Goal: Complete application form: Complete application form

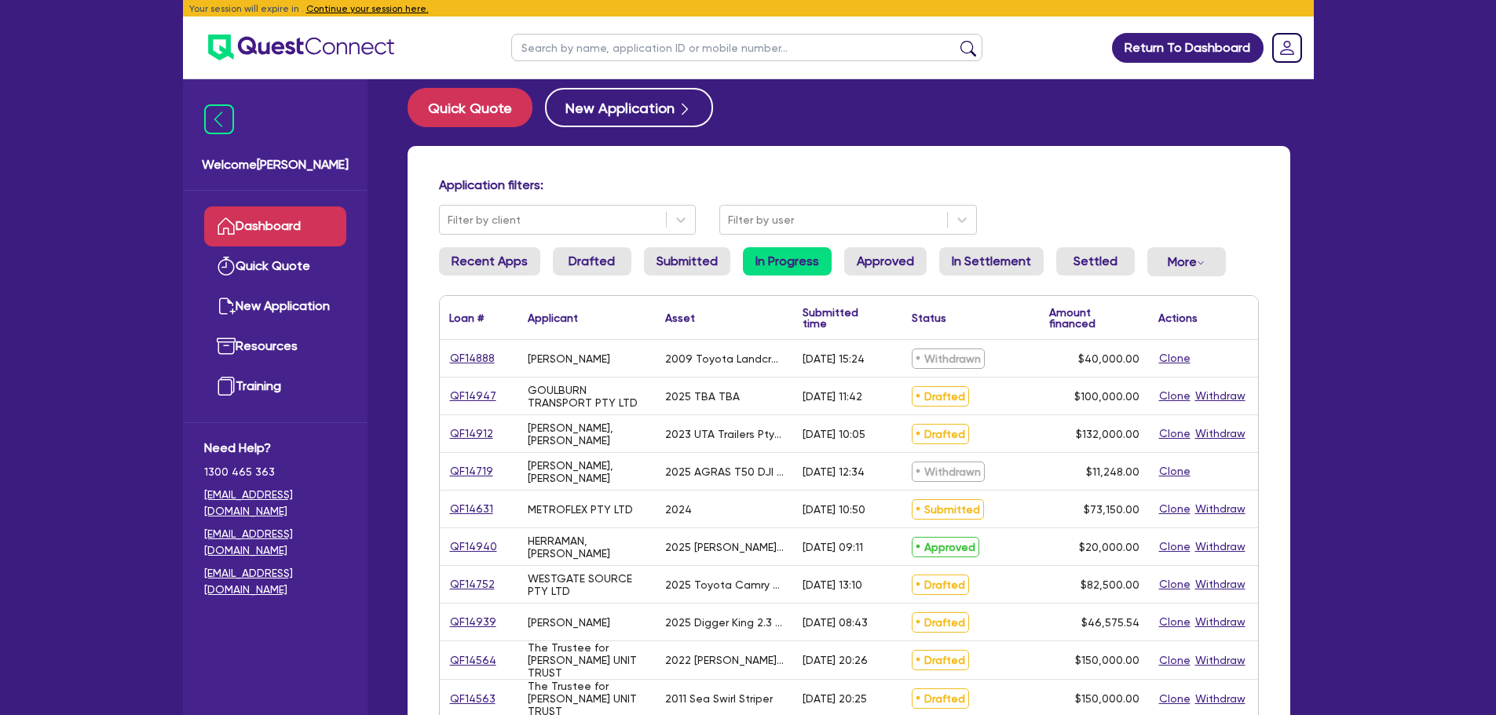
scroll to position [79, 0]
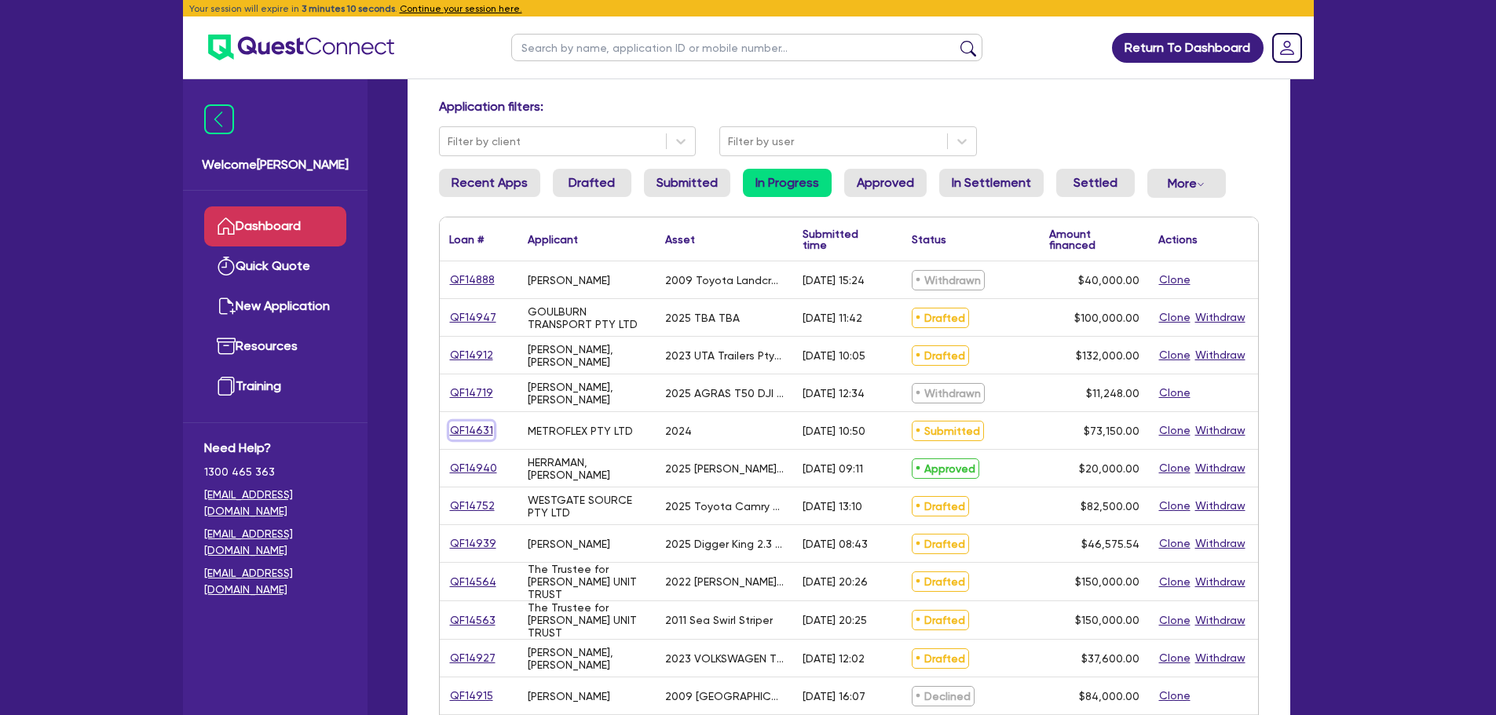
click at [469, 432] on link "QF14631" at bounding box center [471, 431] width 45 height 18
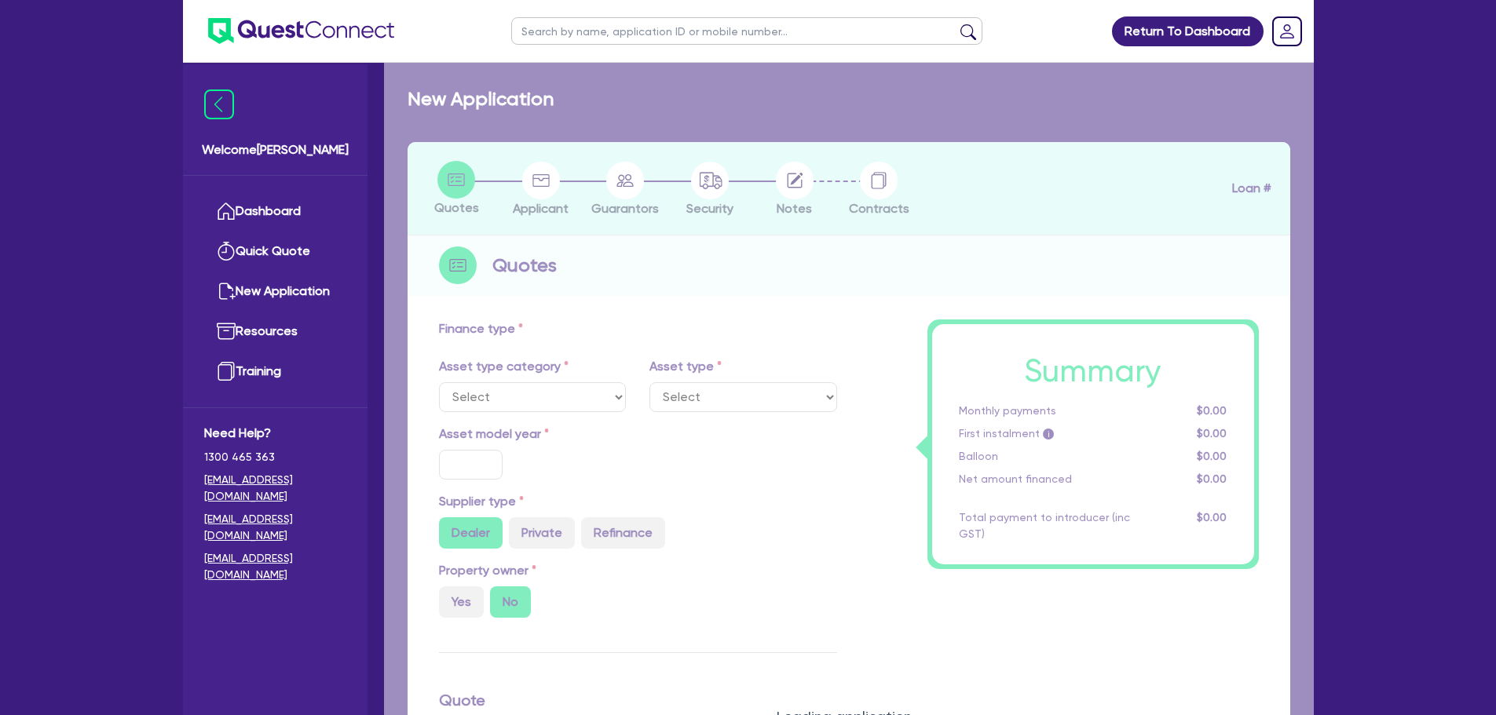
select select "TERTIARY_ASSETS"
type input "2024"
type input "73,150"
type input "9"
type input "6,583.5"
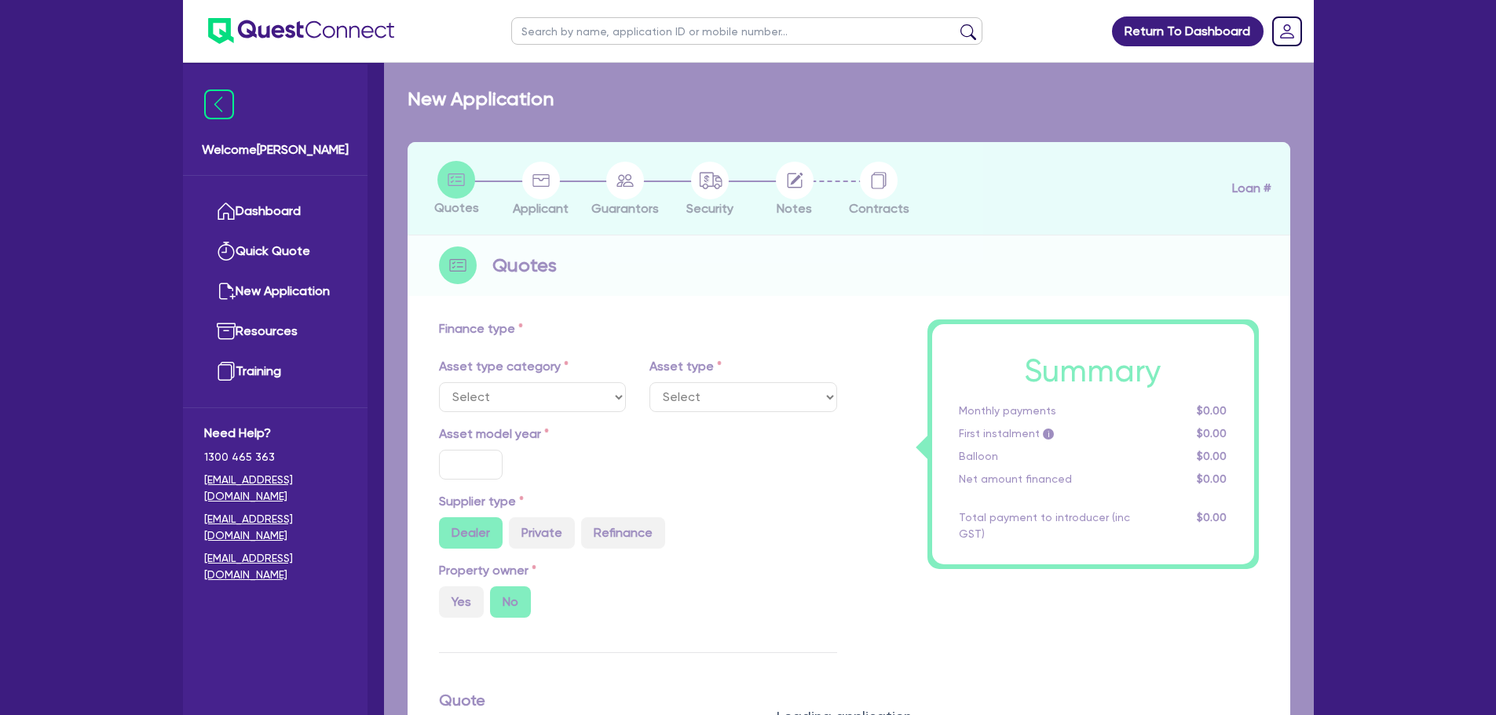
type input "17.95"
select select "OTHER_TERTIARY"
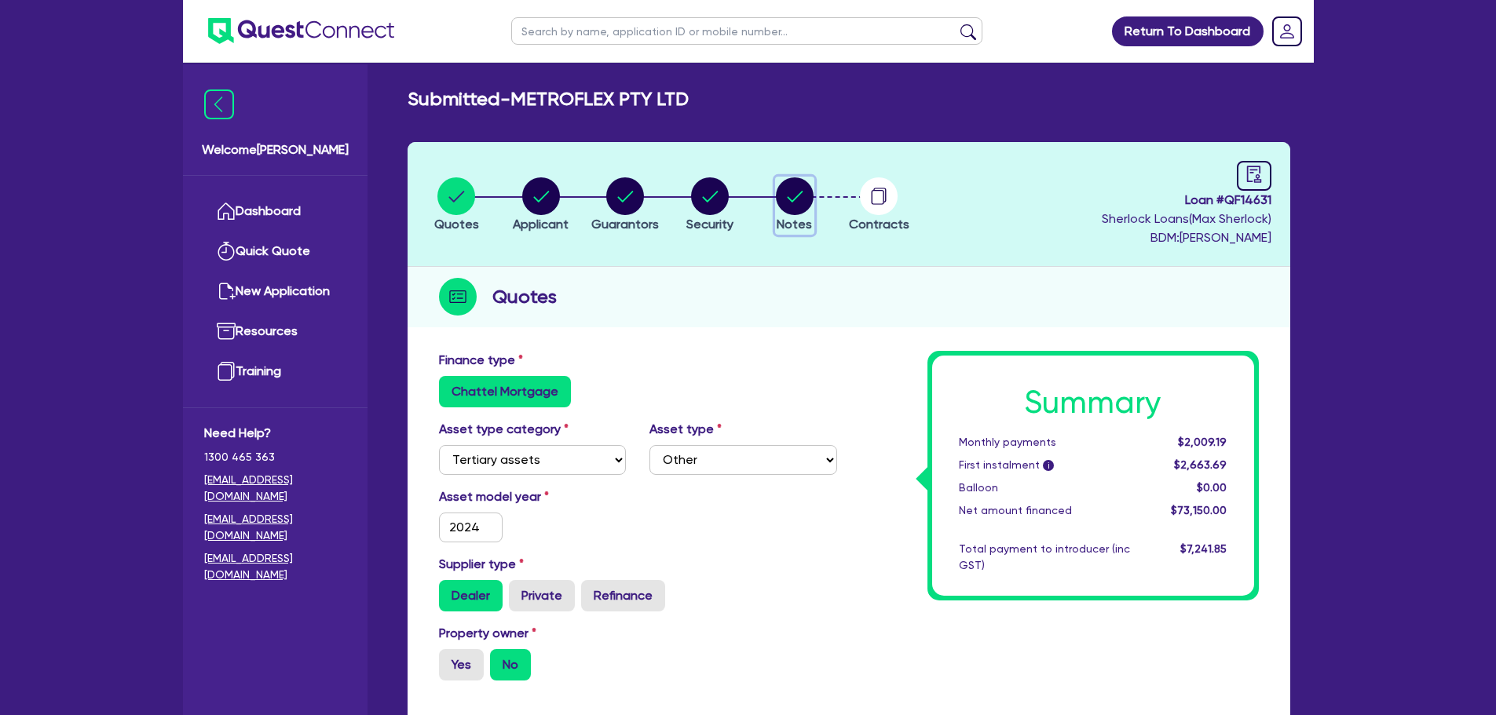
click at [786, 195] on circle "button" at bounding box center [795, 196] width 38 height 38
select select "Quest Finance - Own Book"
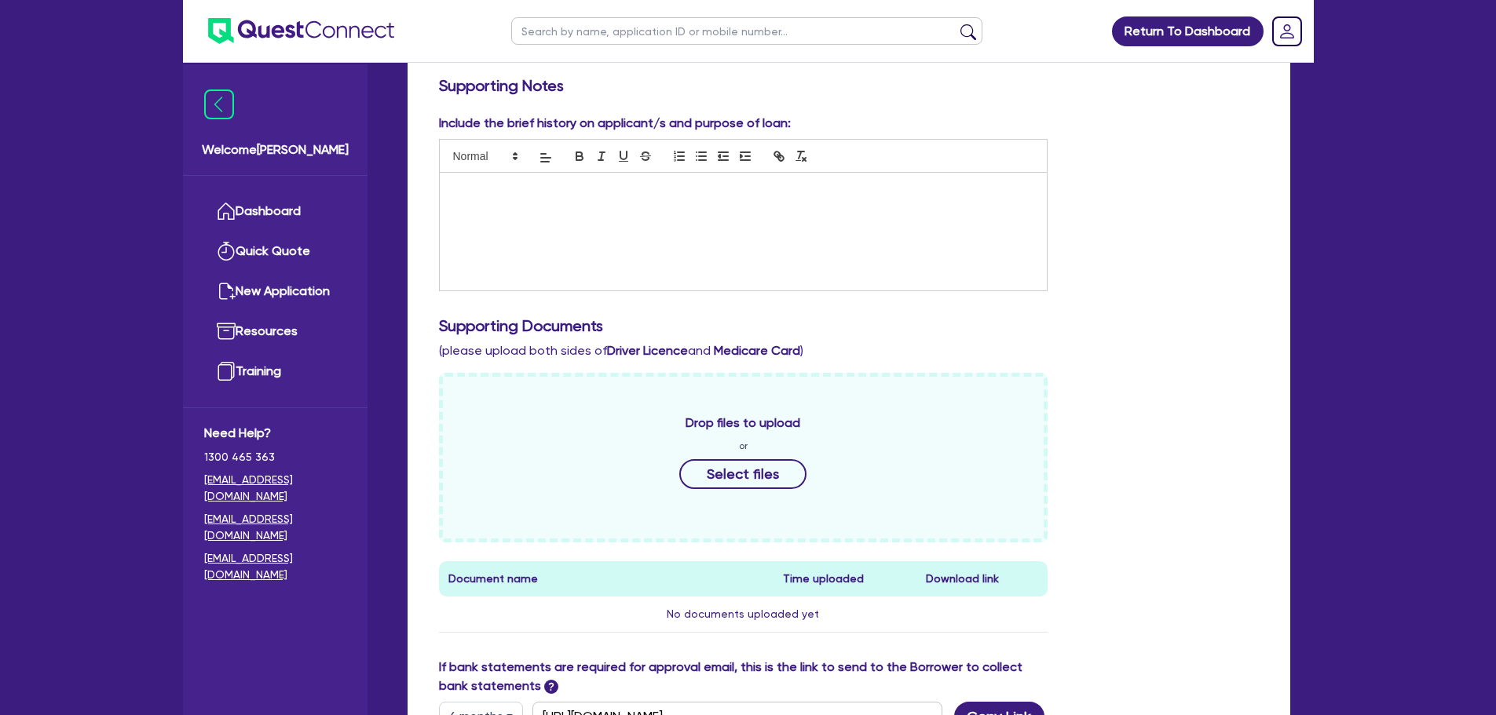
scroll to position [628, 0]
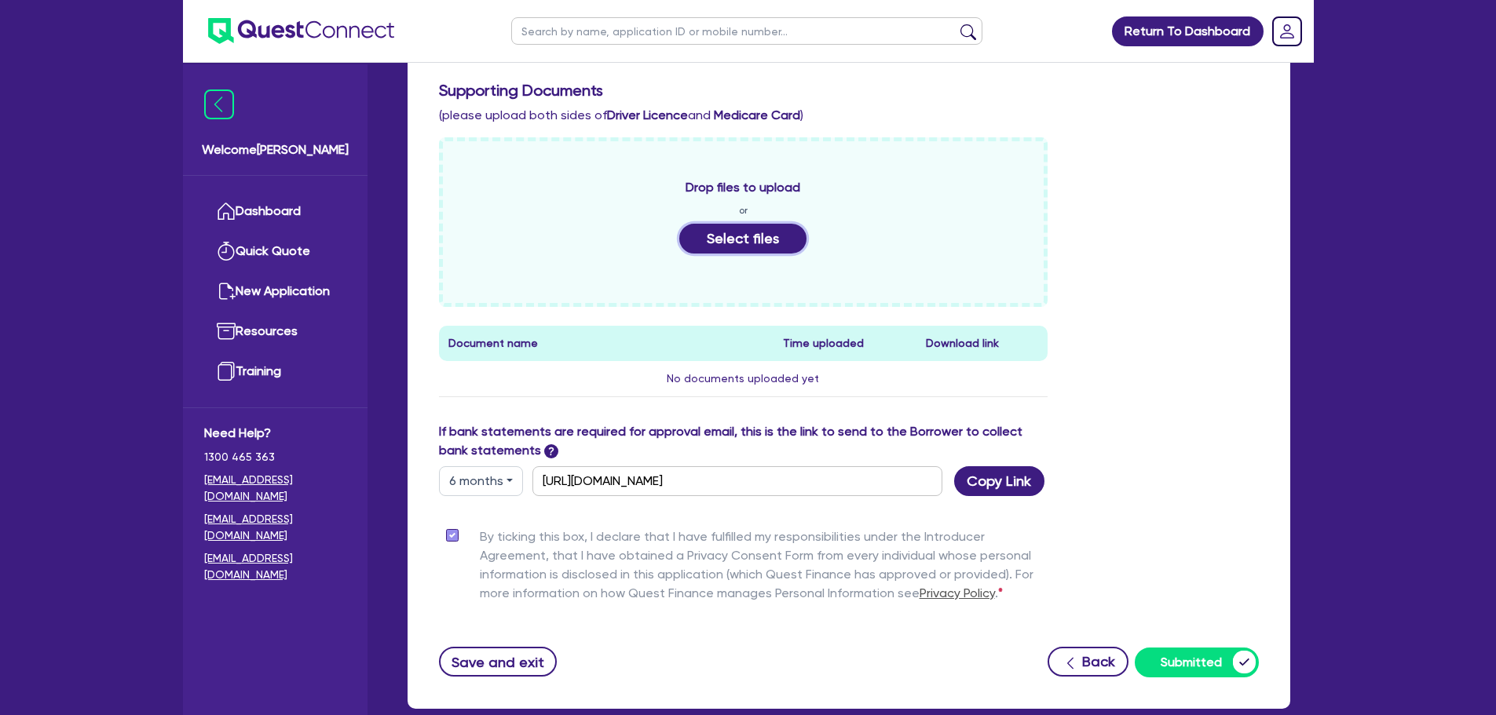
click at [767, 241] on button "Select files" at bounding box center [742, 239] width 127 height 30
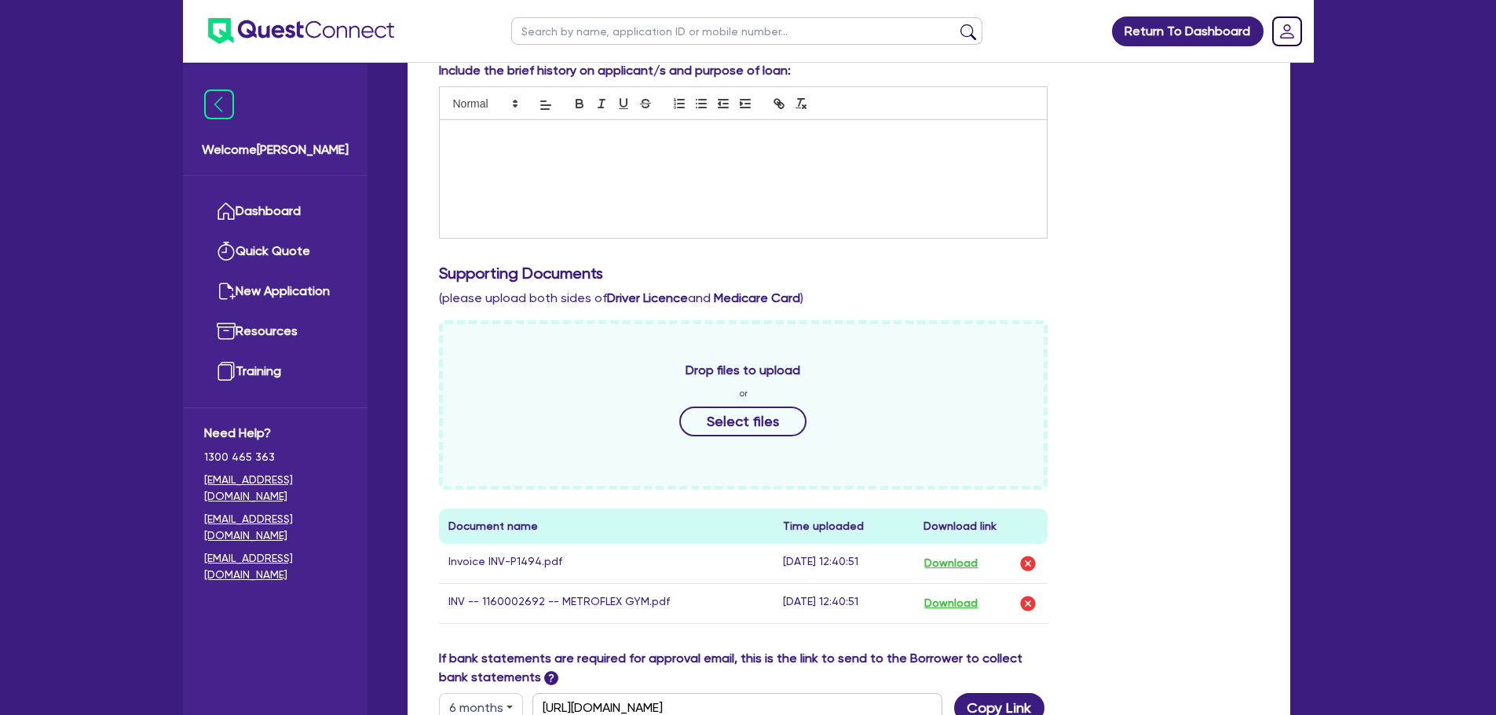
scroll to position [314, 0]
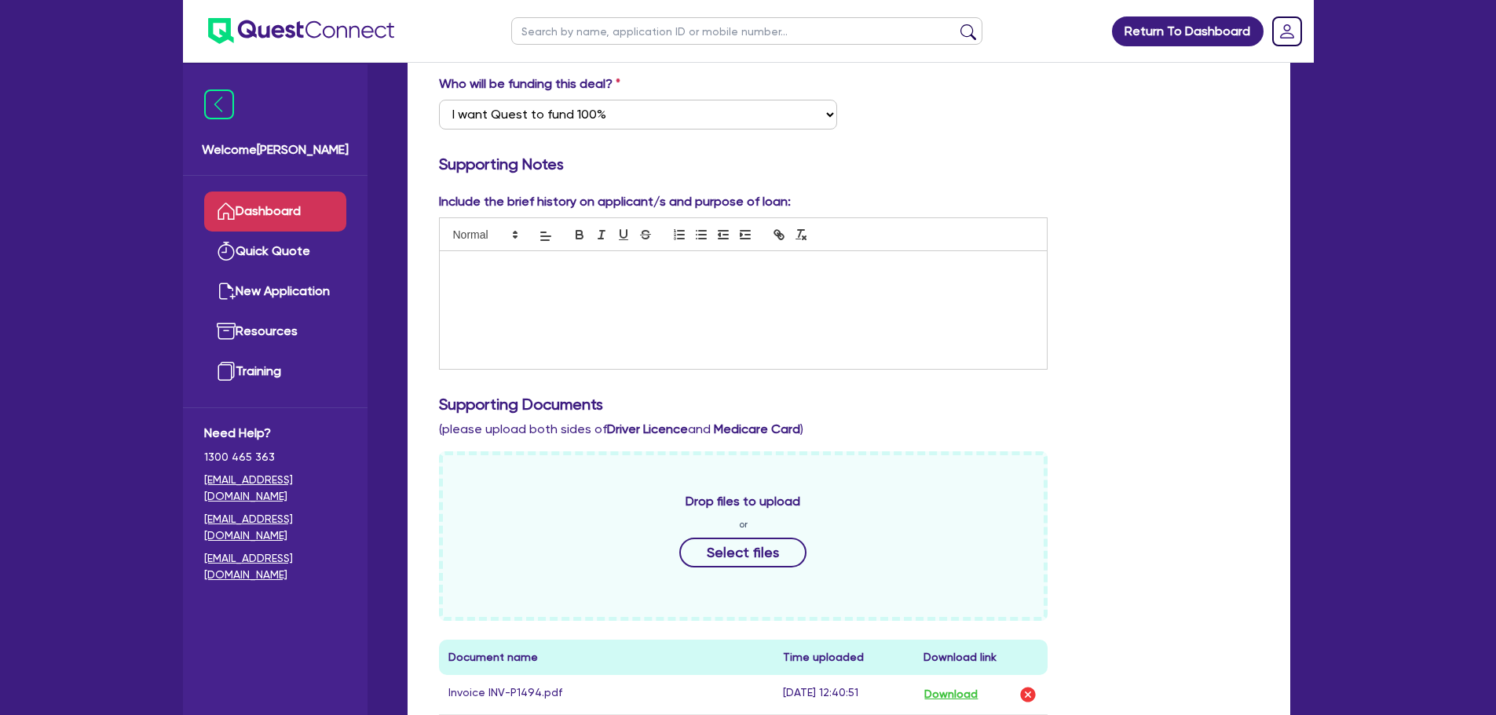
click at [265, 210] on link "Dashboard" at bounding box center [275, 212] width 142 height 40
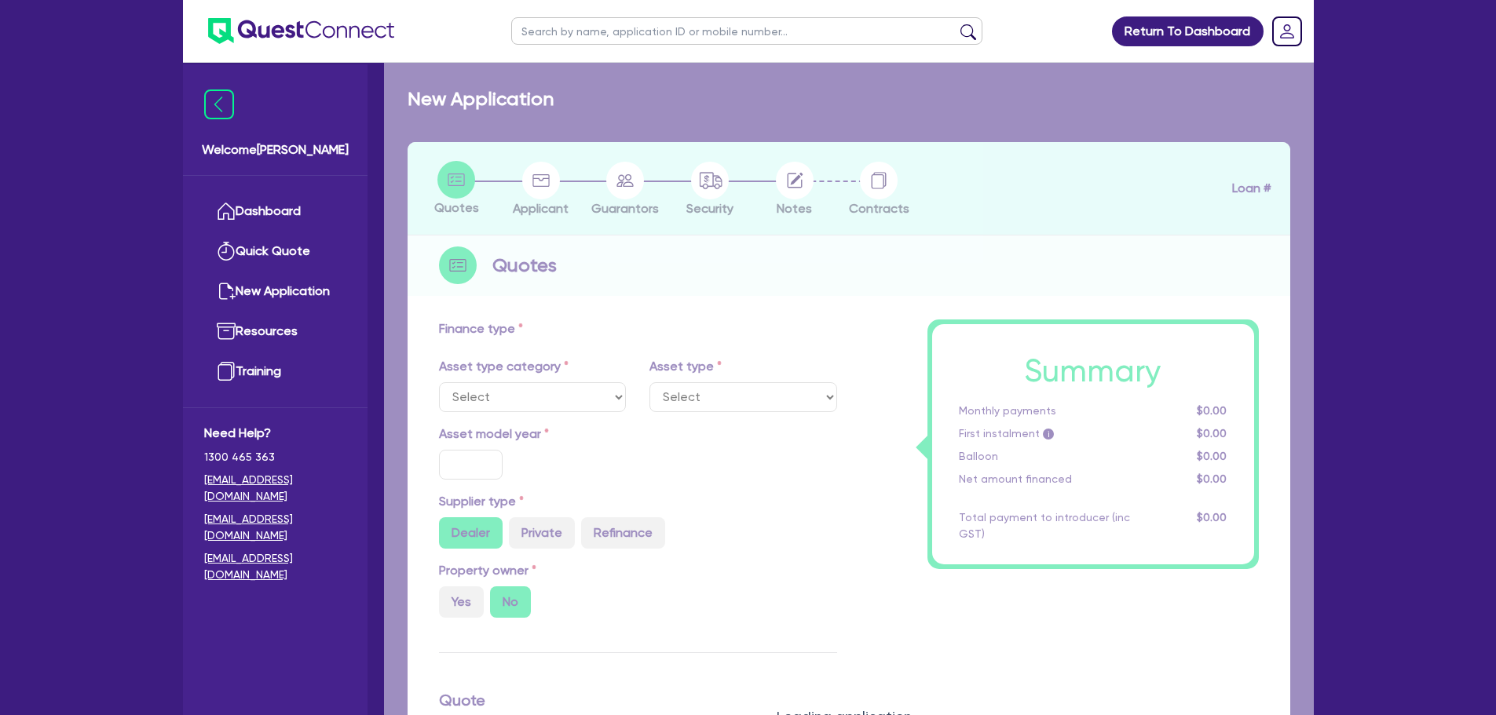
select select "CARS_AND_LIGHT_TRUCKS"
type input "2009"
radio input "false"
radio input "true"
type input "52,500"
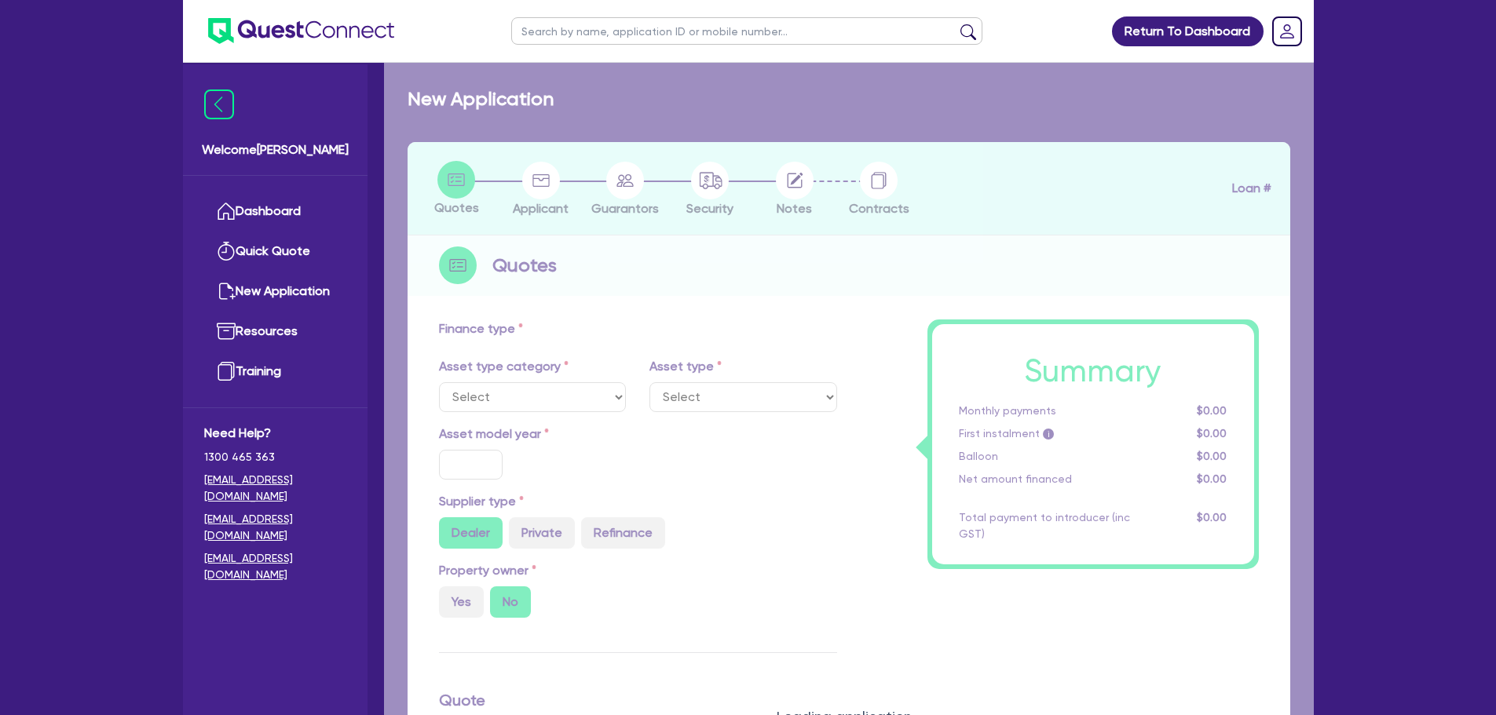
type input "12,500"
type input "20"
type input "10,500"
type input "10"
type input "4,000"
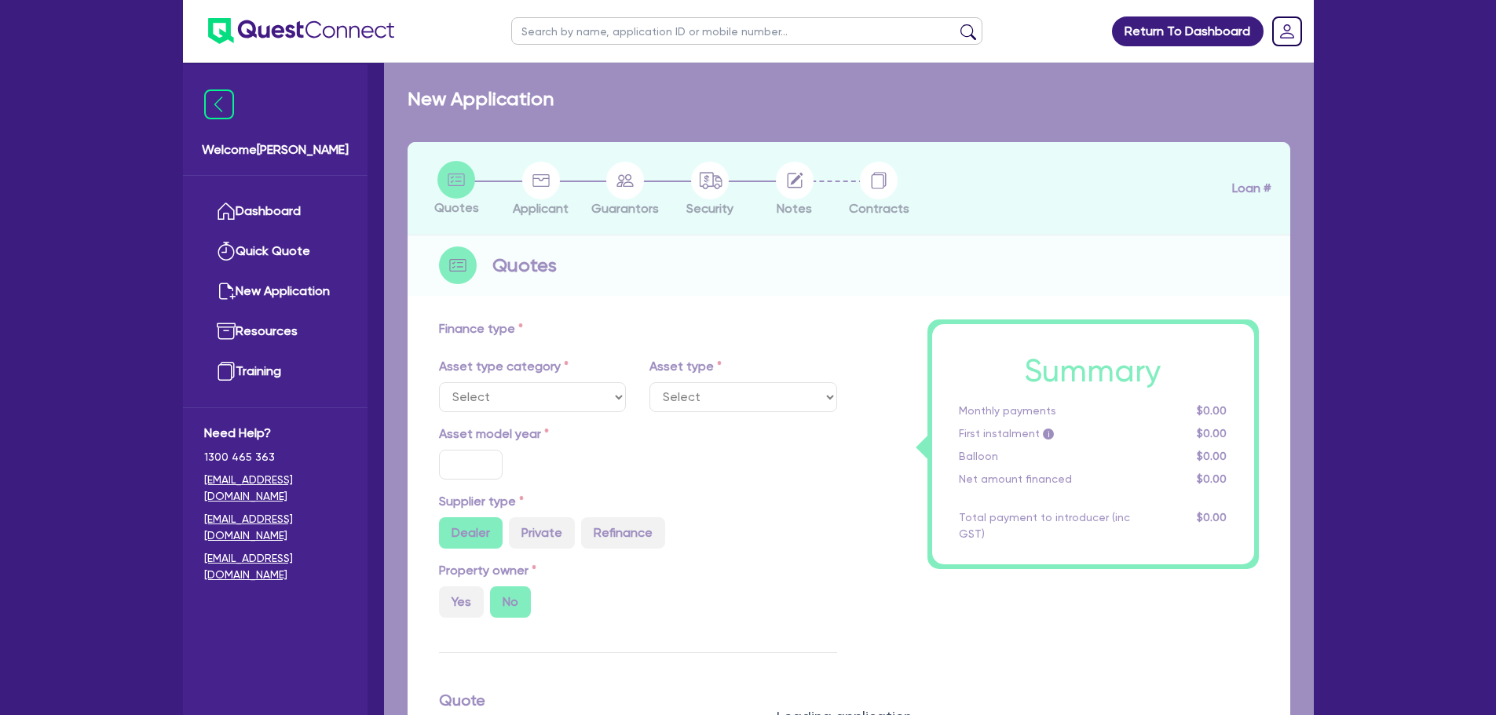
type input "17.99"
select select "PASSENGER_VEHICLES"
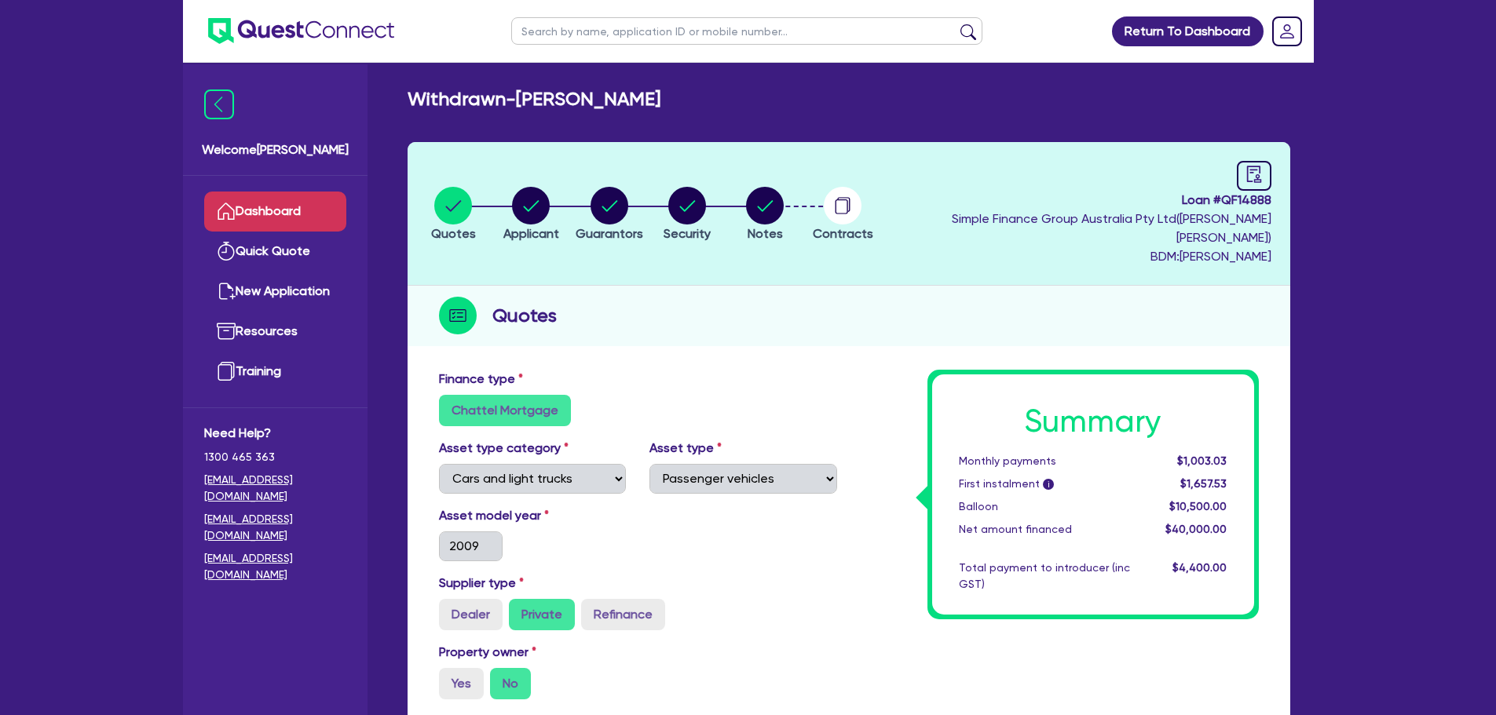
click at [256, 213] on link "Dashboard" at bounding box center [275, 212] width 142 height 40
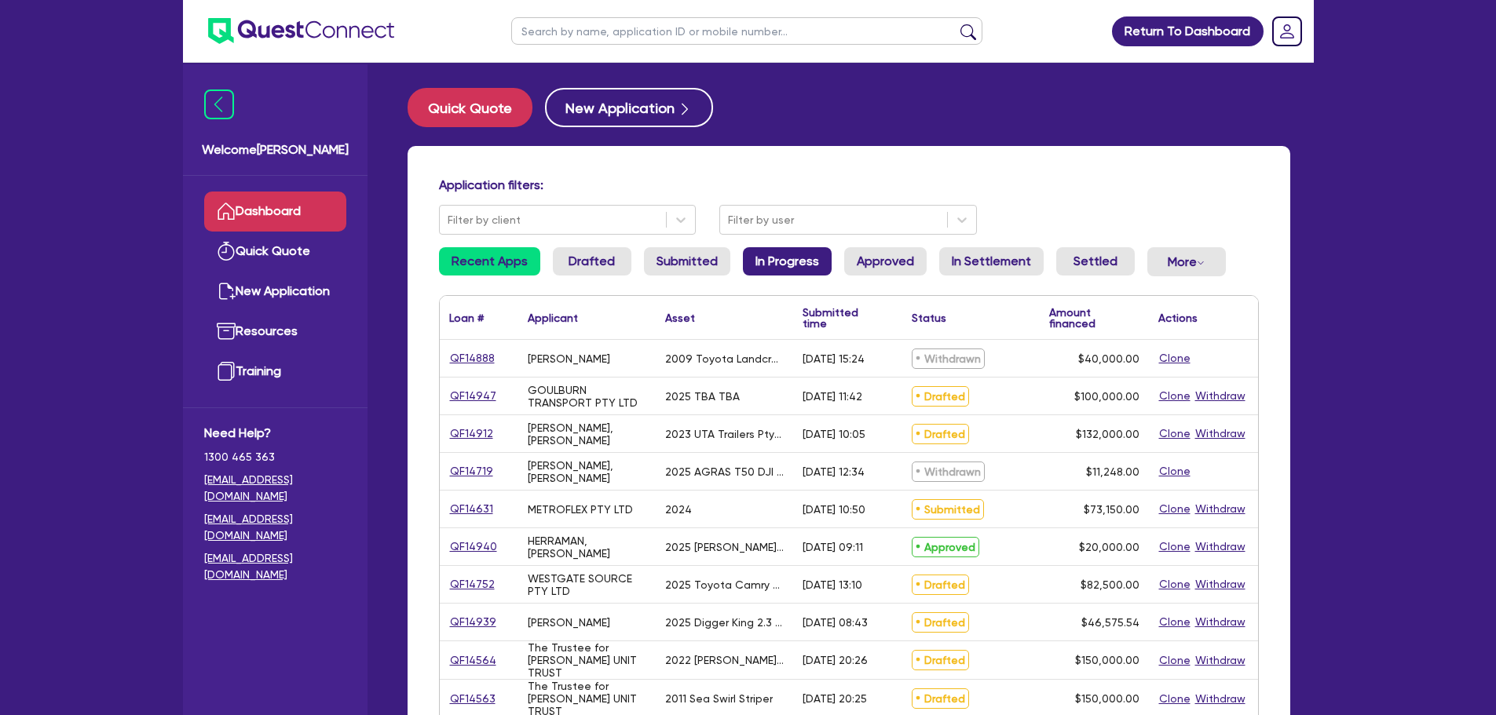
click at [762, 258] on link "In Progress" at bounding box center [787, 261] width 89 height 28
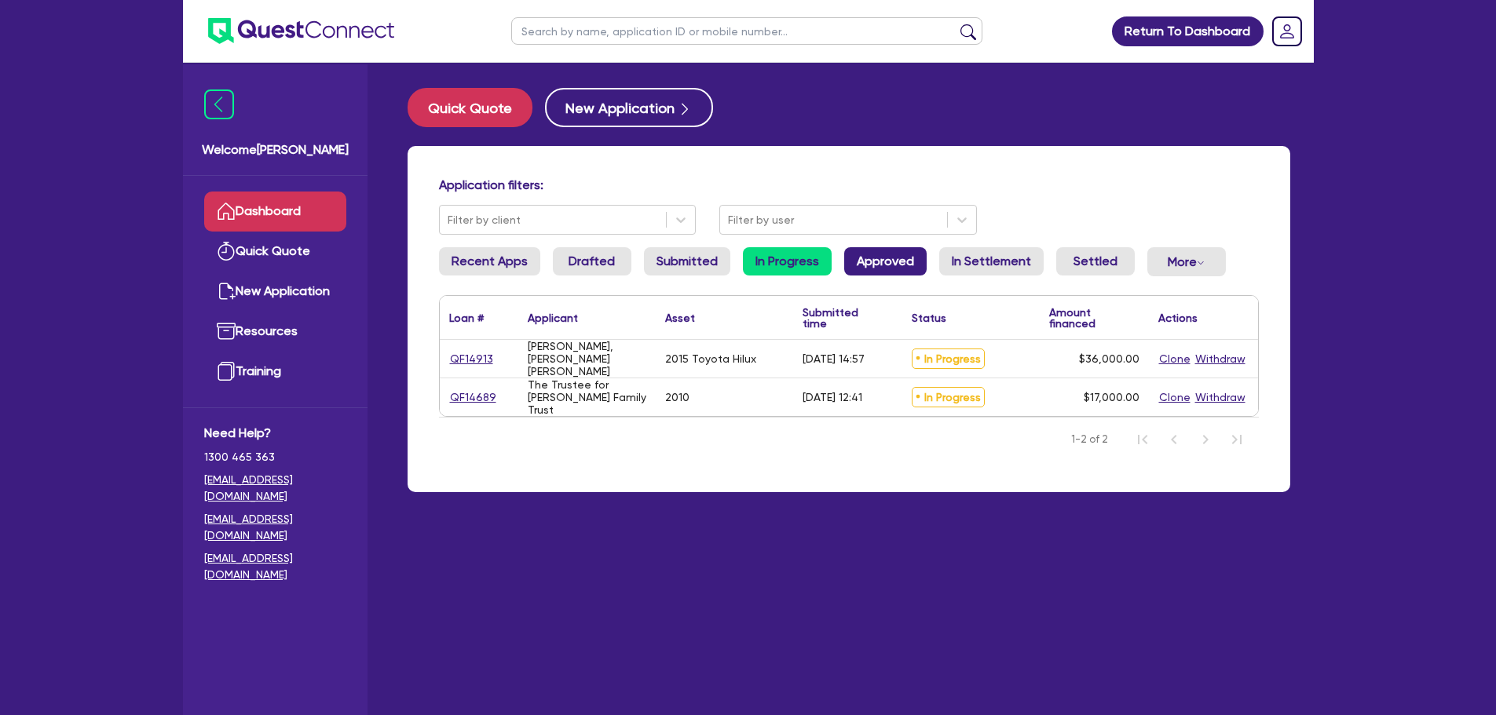
click at [849, 257] on link "Approved" at bounding box center [885, 261] width 82 height 28
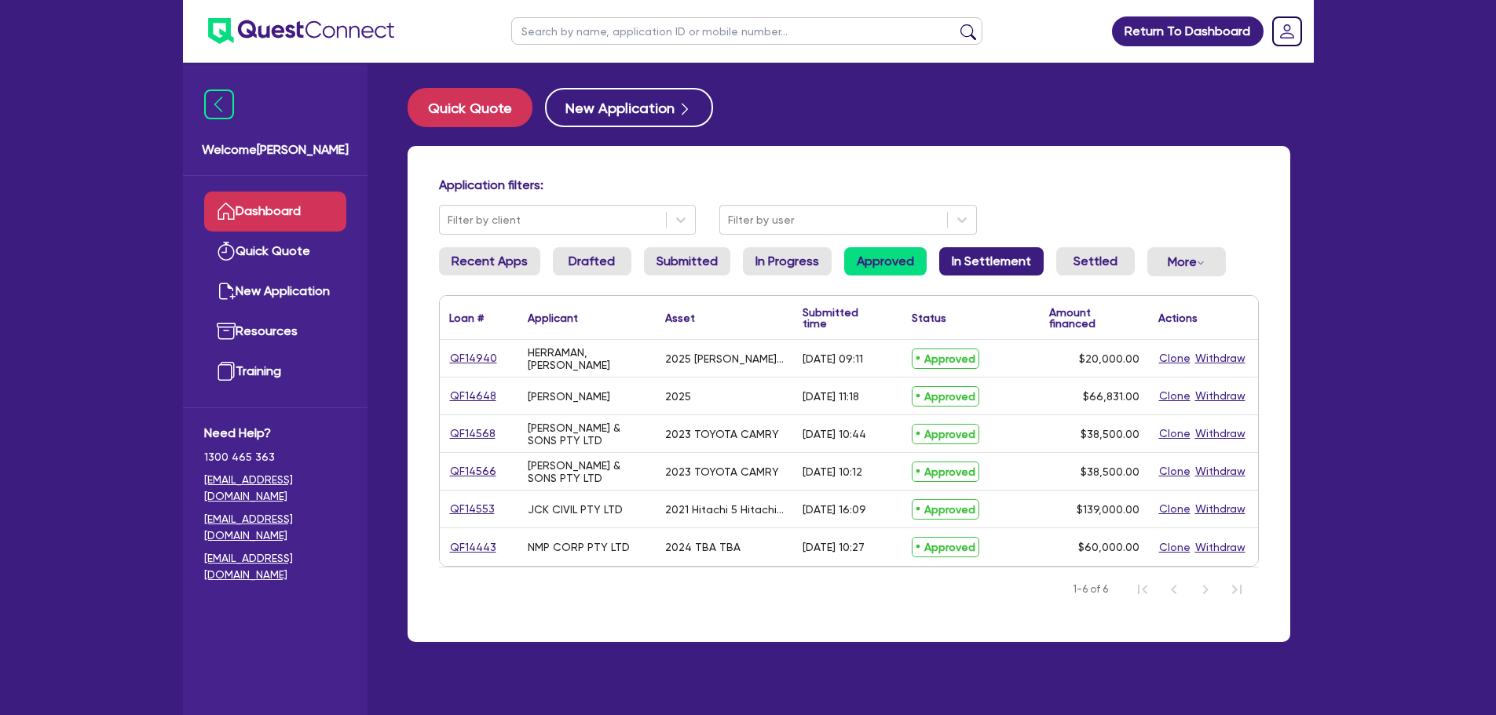
click at [960, 258] on link "In Settlement" at bounding box center [991, 261] width 104 height 28
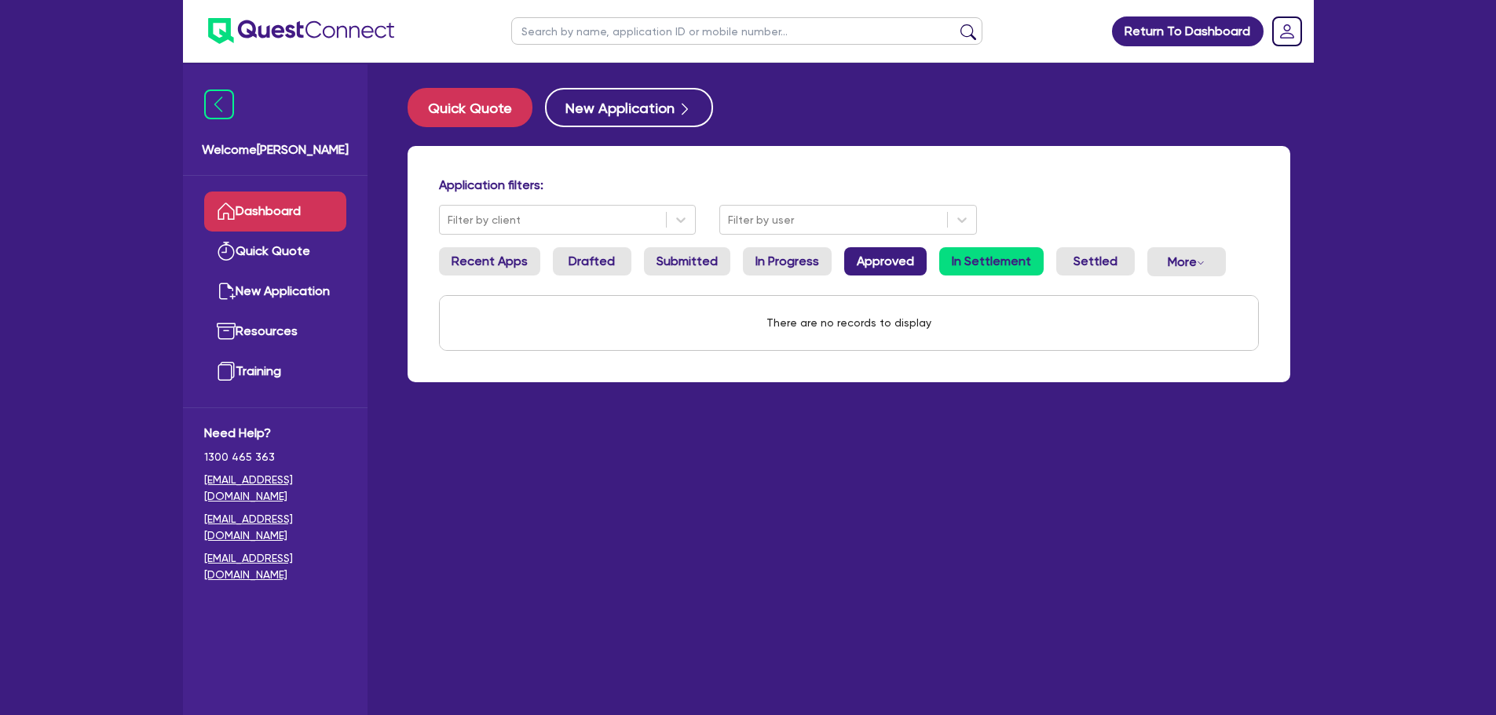
click at [873, 253] on link "Approved" at bounding box center [885, 261] width 82 height 28
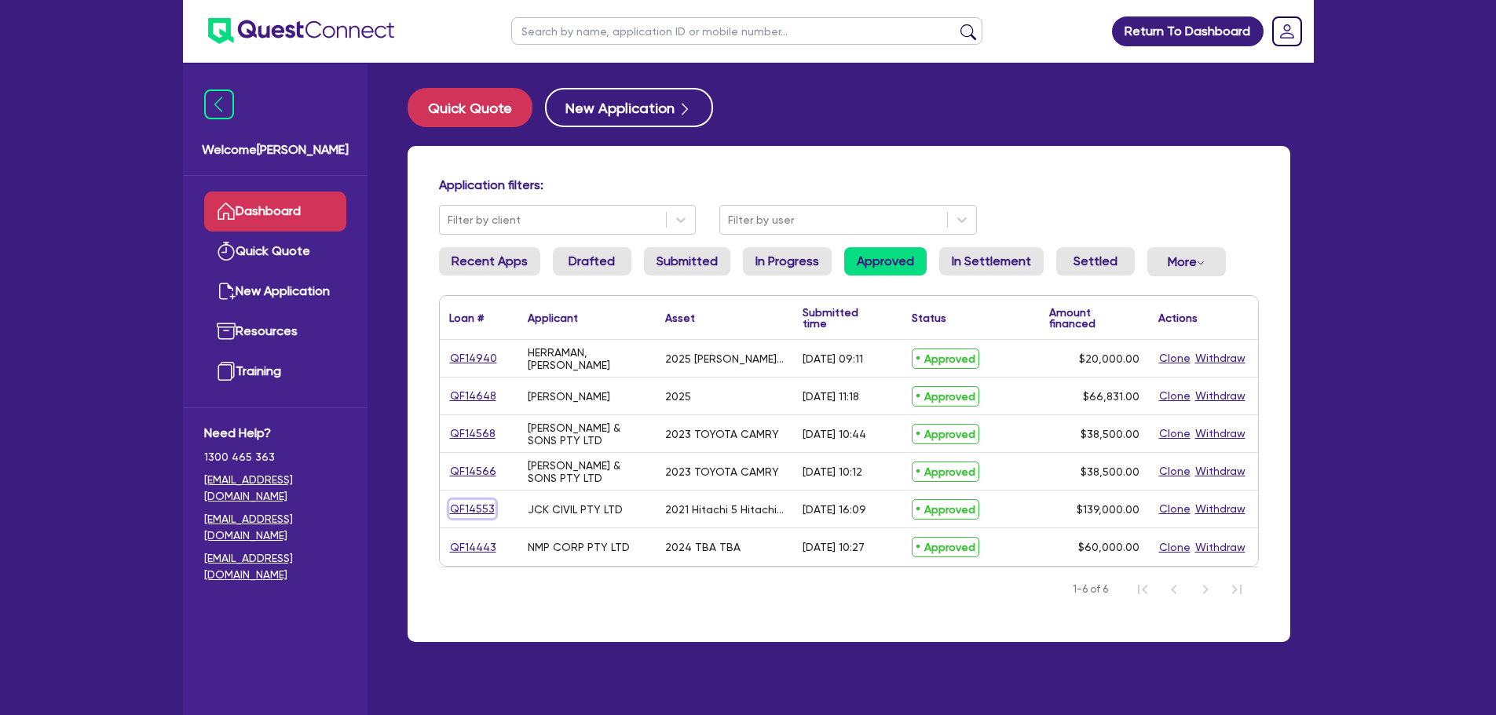
click at [487, 510] on link "QF14553" at bounding box center [472, 509] width 46 height 18
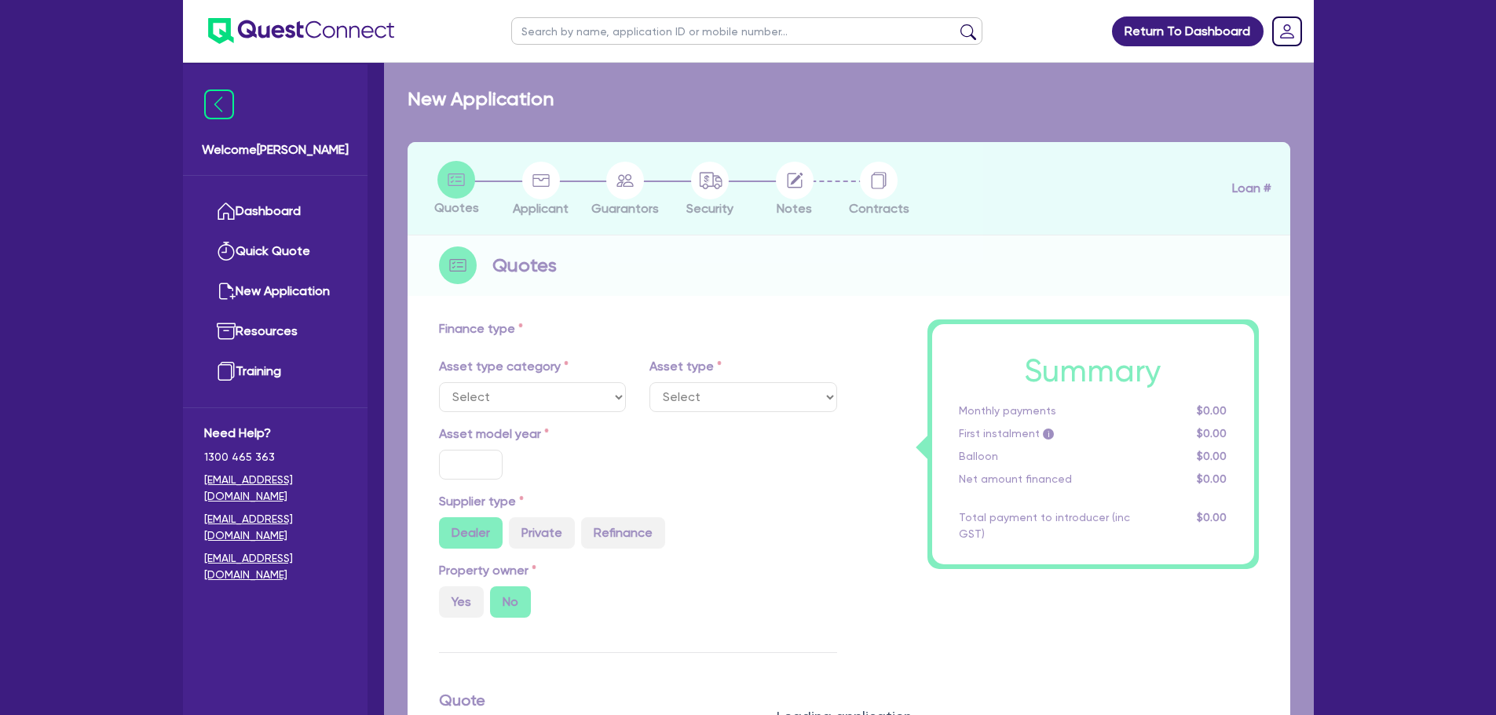
select select "PRIMARY_ASSETS"
type input "2021"
type input "250,000"
type input "111,000"
type input "30"
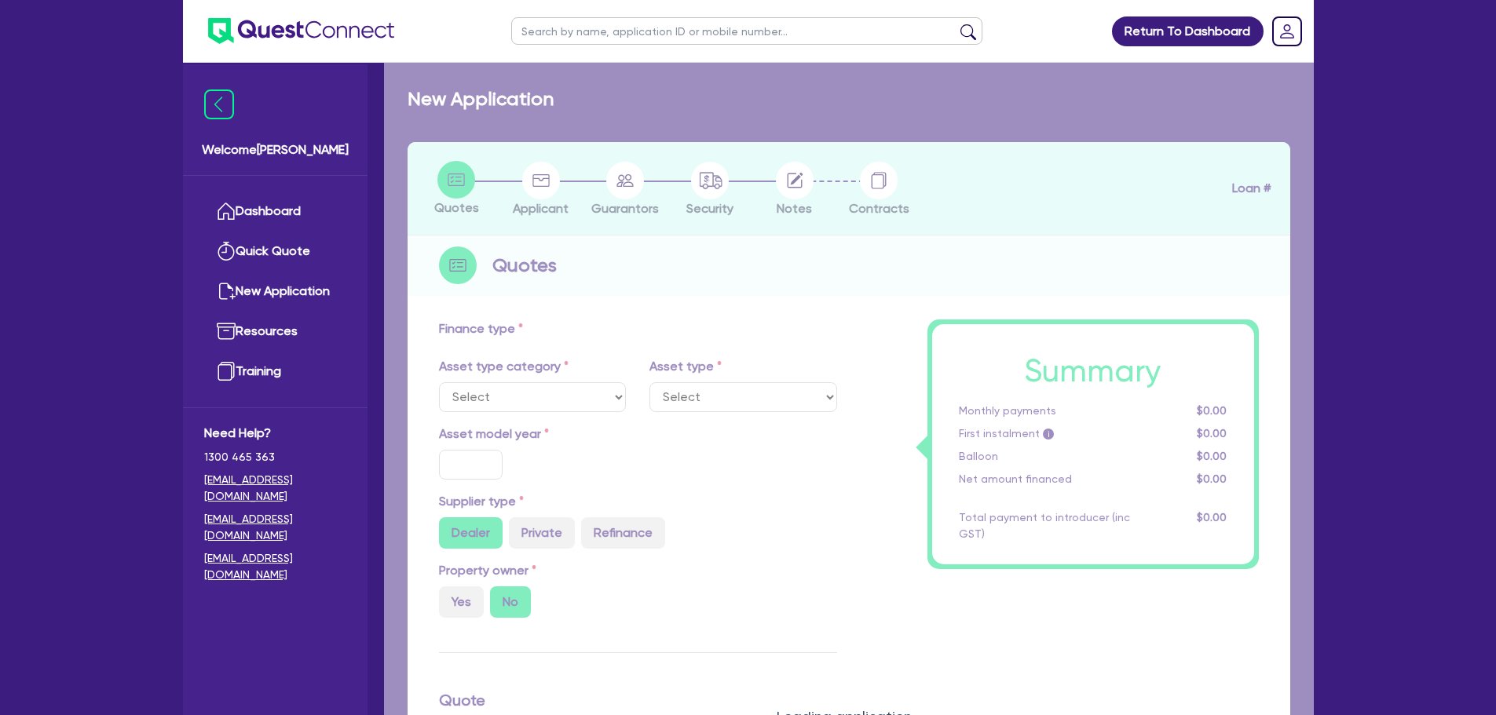
type input "75,000"
type input "7"
type input "9,730"
type input "17.95"
type input "900"
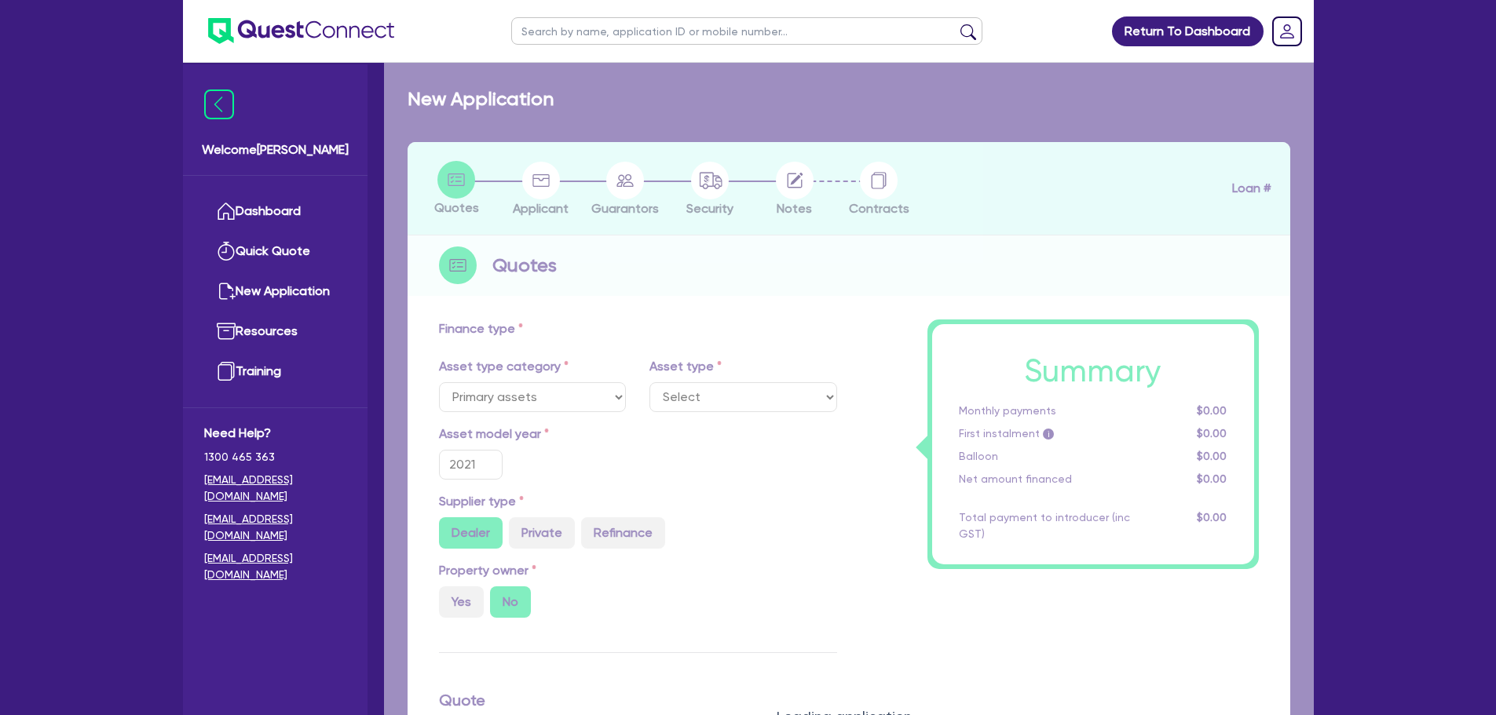
select select "YELLOW_GOODS_AND_EXCAVATORS"
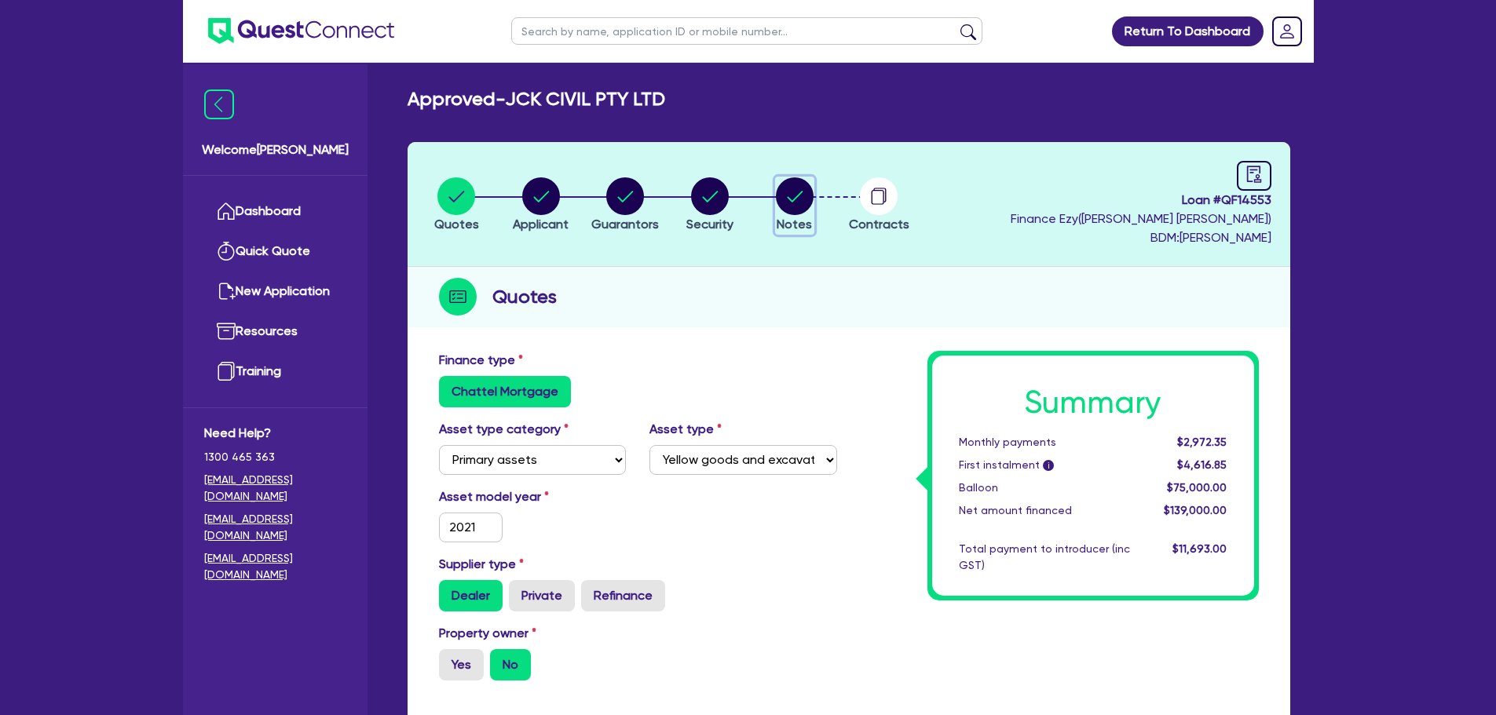
click at [813, 200] on button "Notes" at bounding box center [794, 206] width 39 height 58
select select "Quest Finance - Own Book"
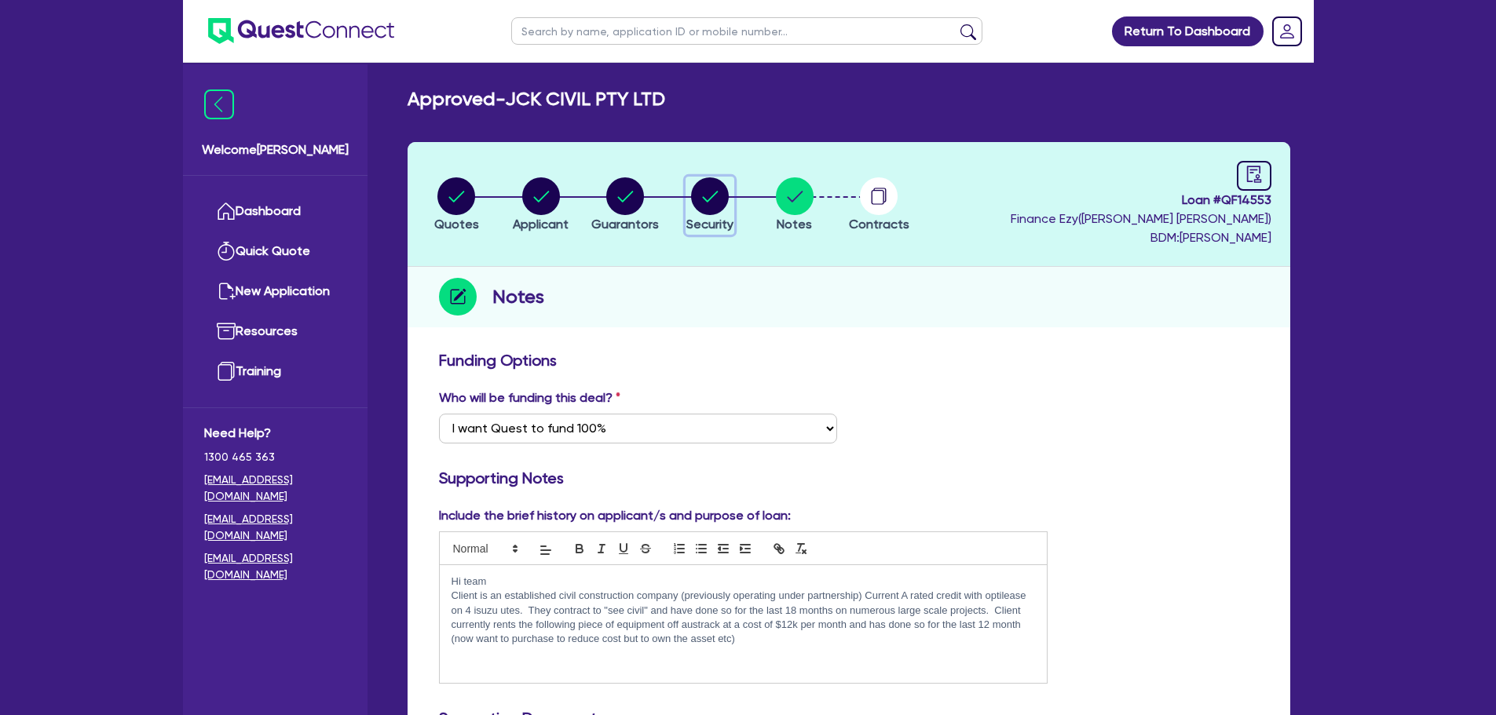
click at [700, 198] on circle "button" at bounding box center [710, 196] width 38 height 38
select select "PRIMARY_ASSETS"
select select "YELLOW_GOODS_AND_EXCAVATORS"
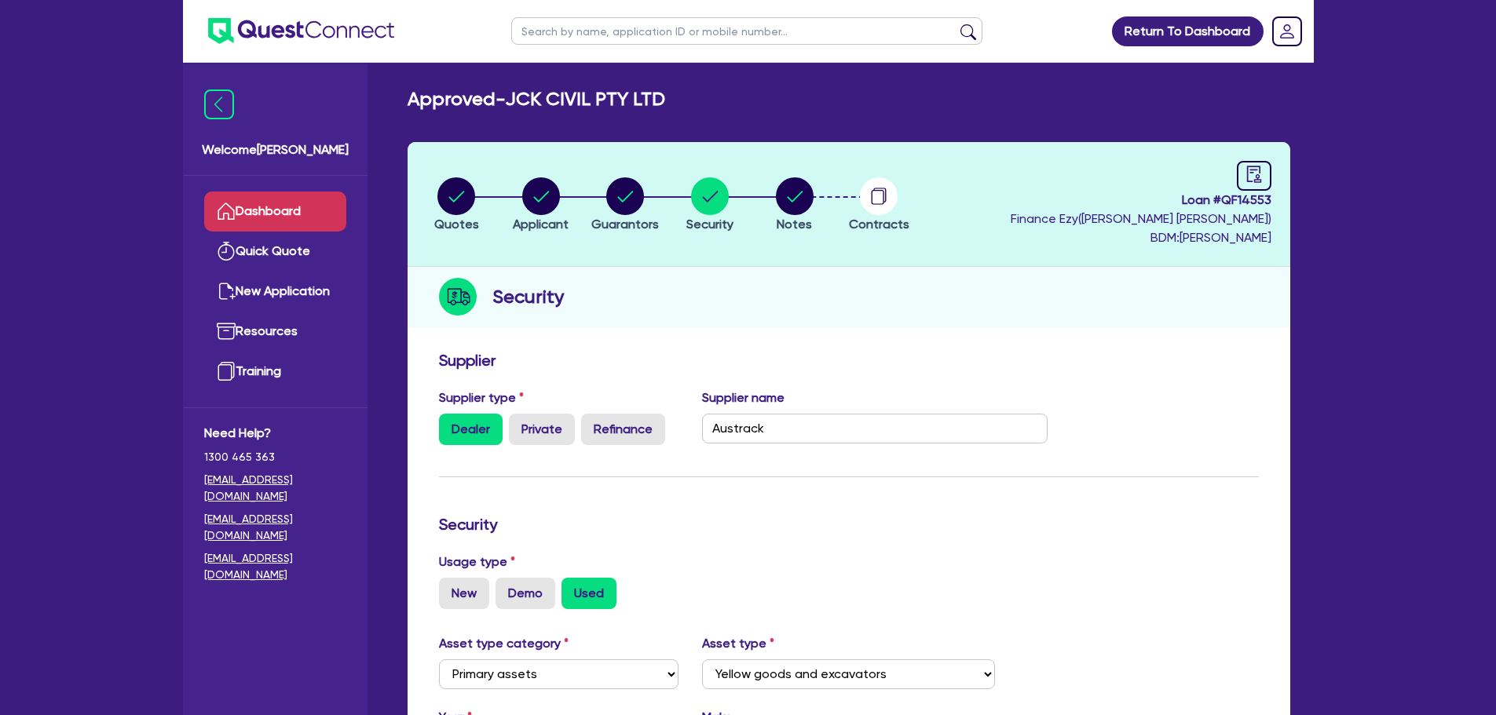
click at [250, 206] on link "Dashboard" at bounding box center [275, 212] width 142 height 40
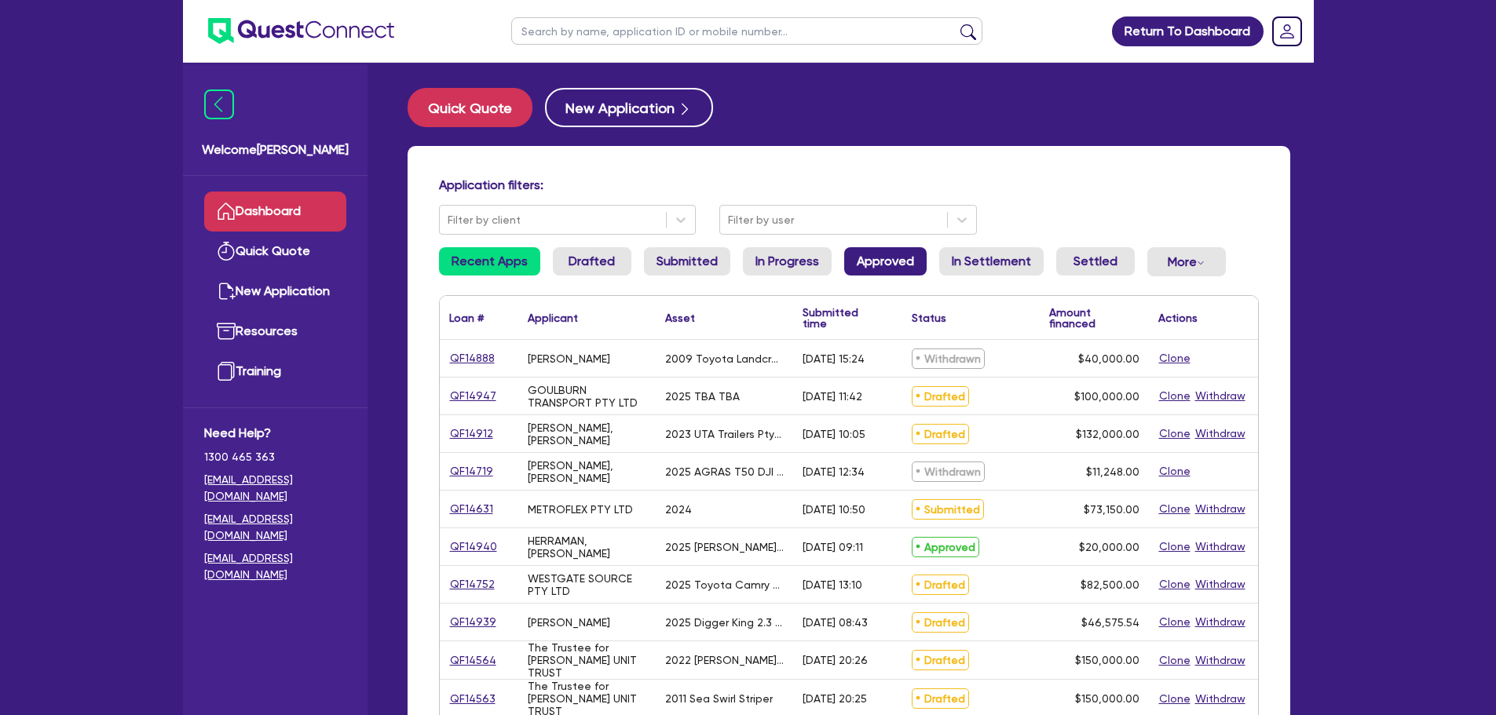
click at [861, 247] on link "Approved" at bounding box center [885, 261] width 82 height 28
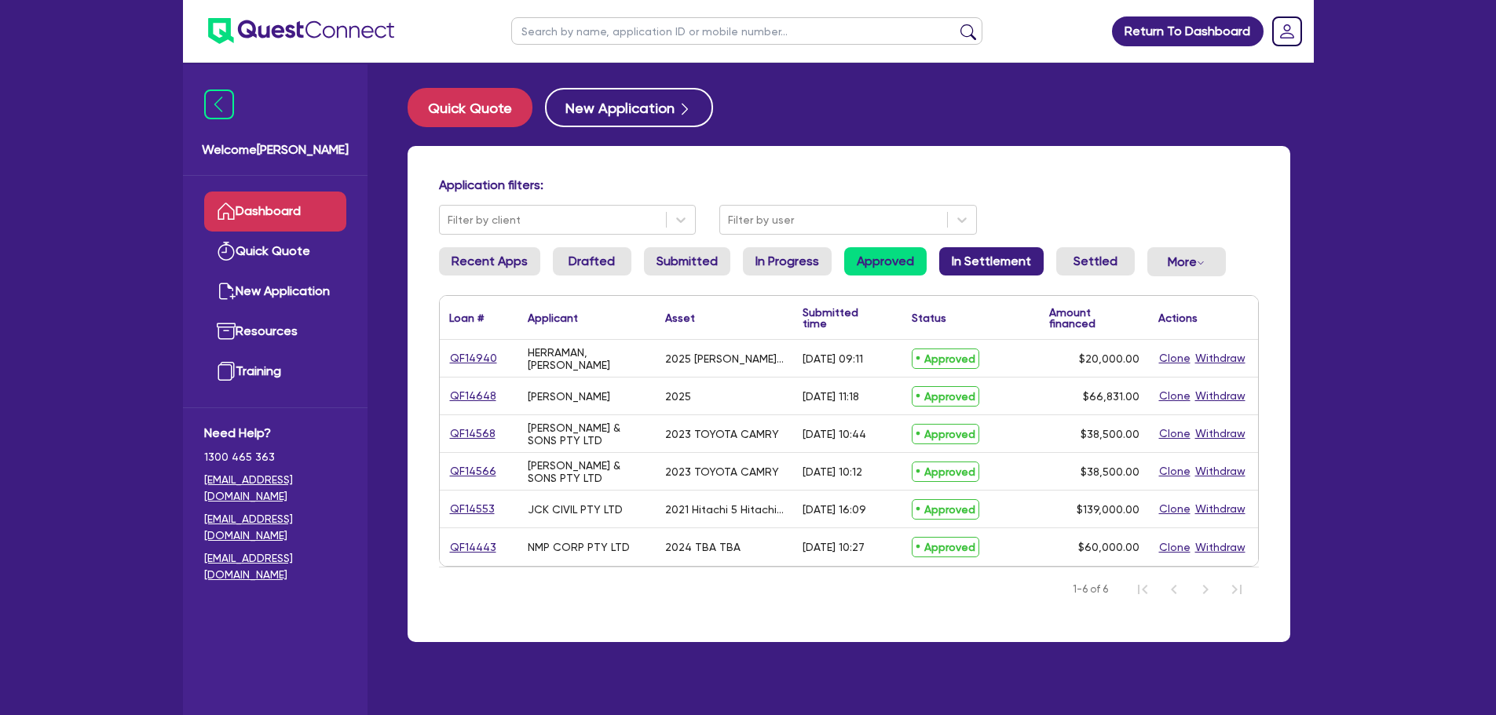
click at [1012, 258] on link "In Settlement" at bounding box center [991, 261] width 104 height 28
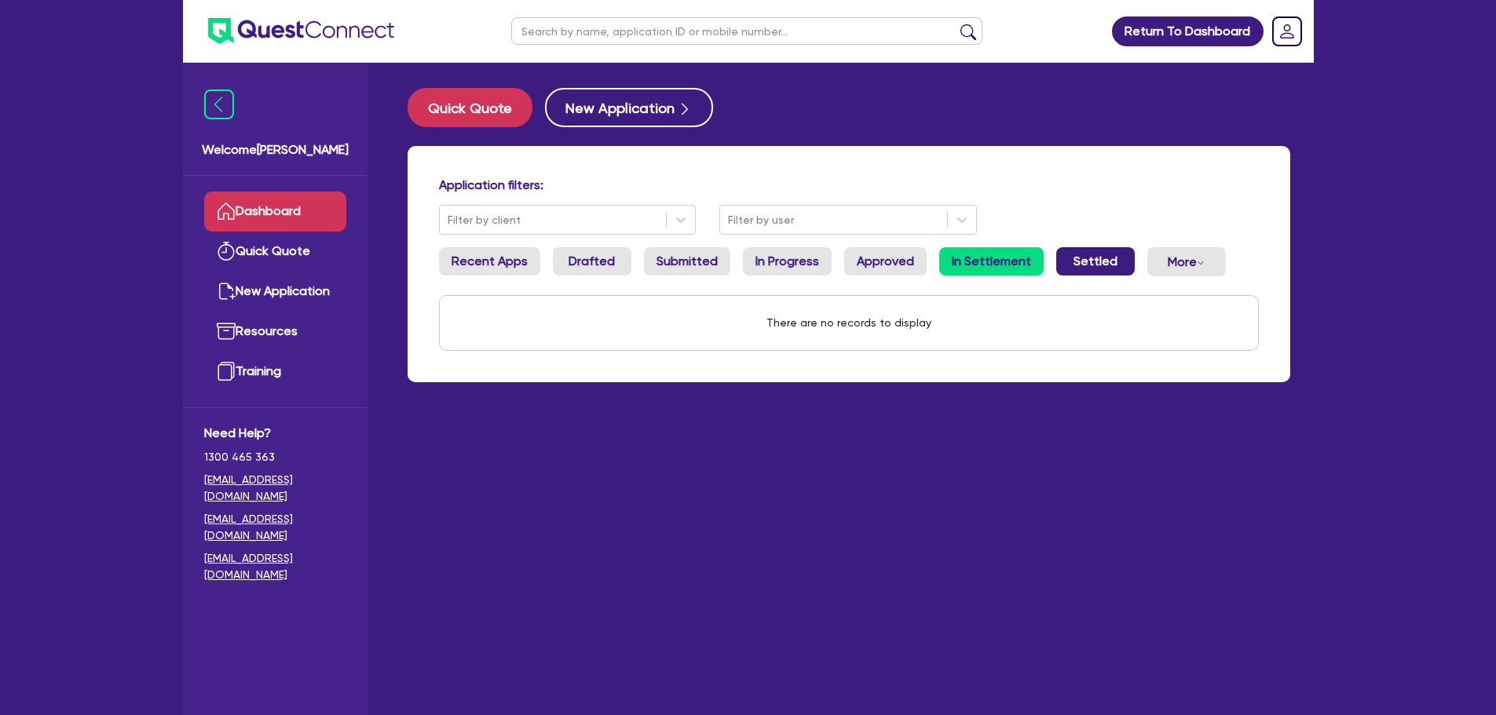
click at [1087, 258] on link "Settled" at bounding box center [1095, 261] width 79 height 28
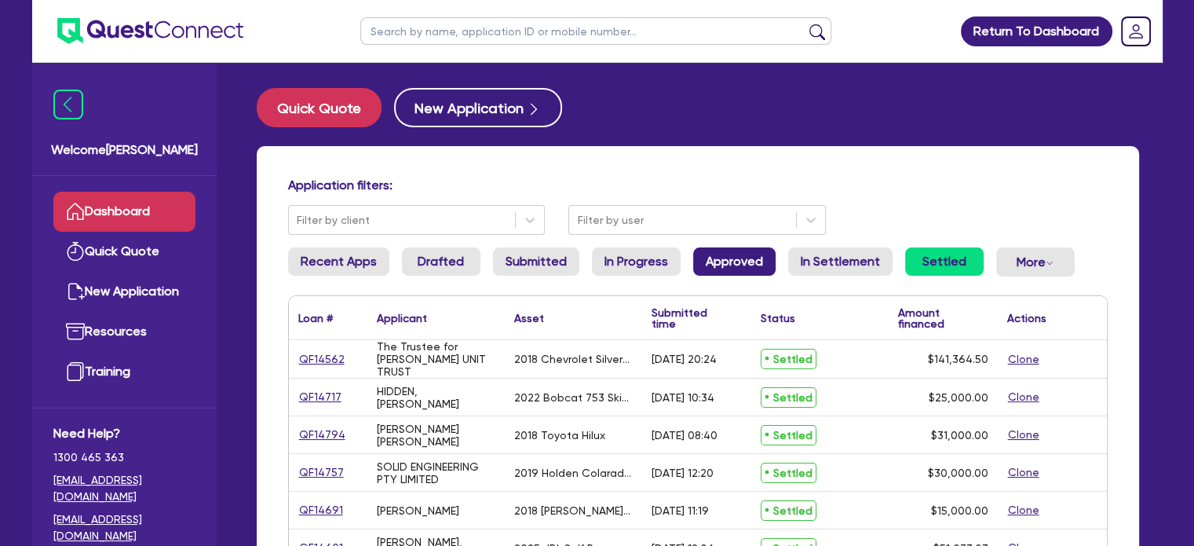
click at [736, 252] on link "Approved" at bounding box center [734, 261] width 82 height 28
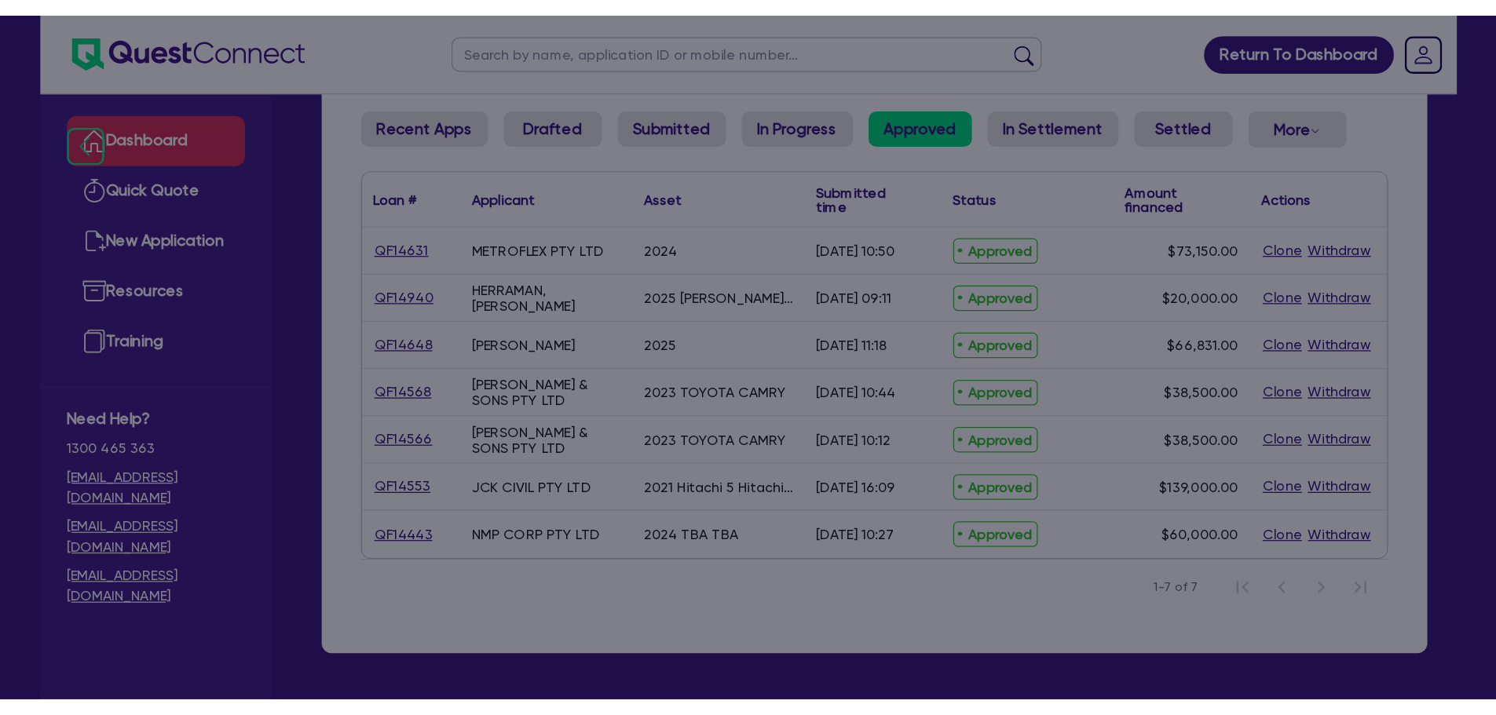
scroll to position [63, 0]
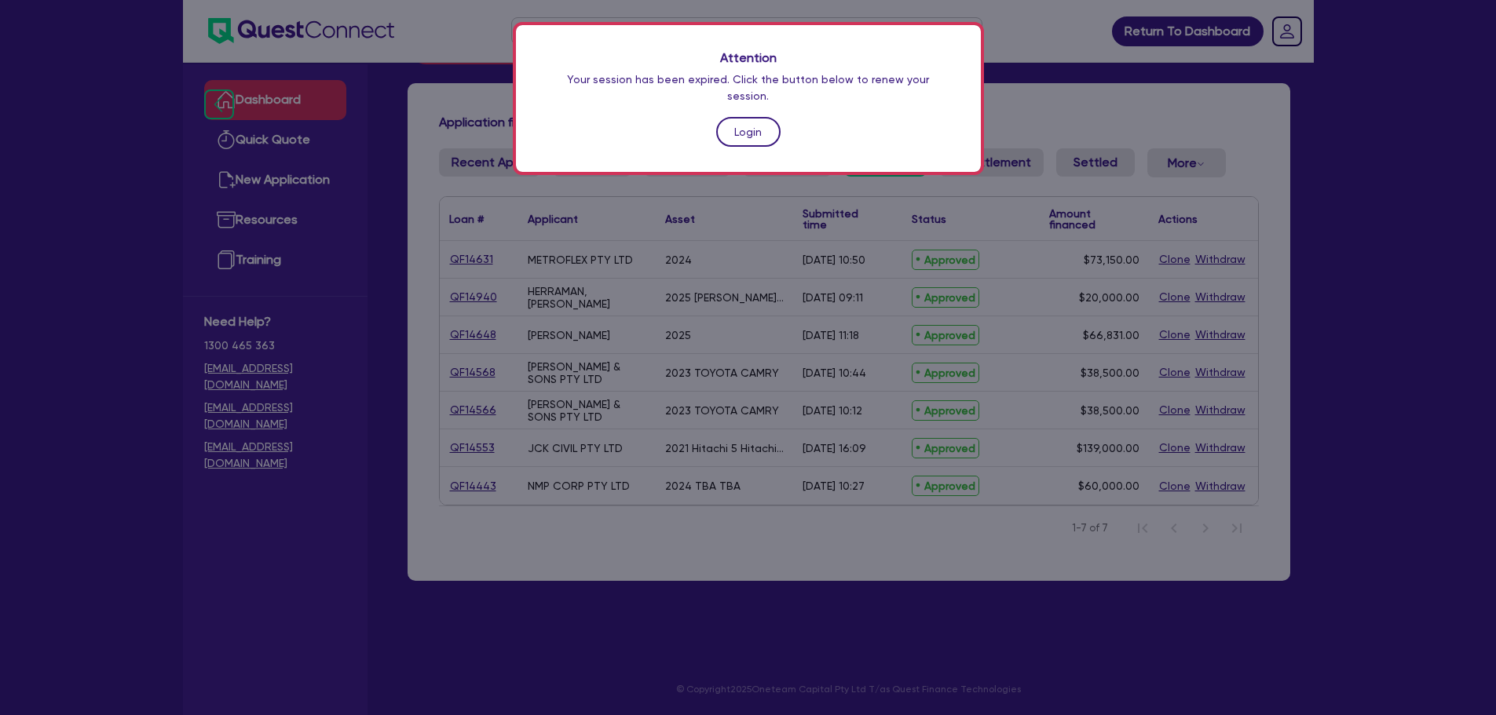
click at [743, 117] on link "Login" at bounding box center [748, 132] width 64 height 30
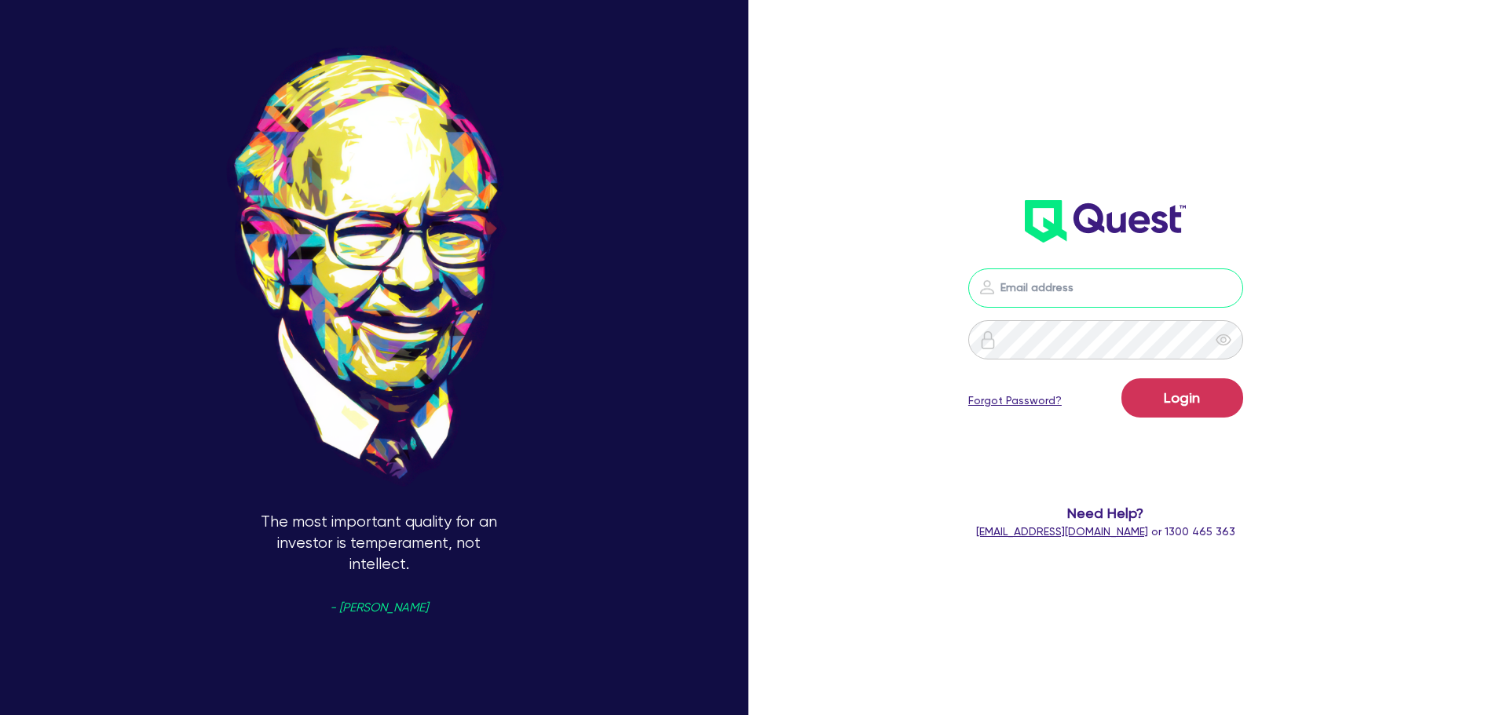
type input "[PERSON_NAME][EMAIL_ADDRESS][PERSON_NAME][DOMAIN_NAME]"
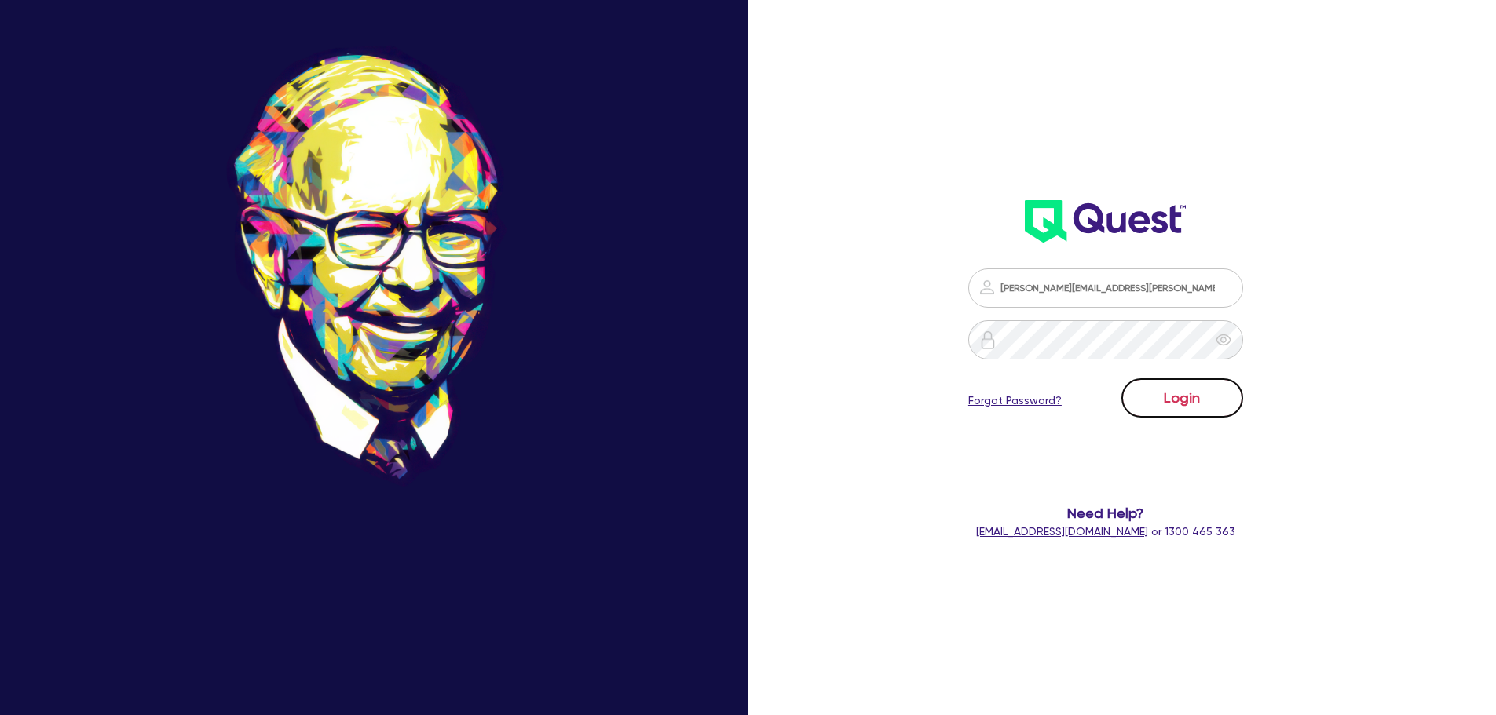
click at [1186, 401] on button "Login" at bounding box center [1182, 397] width 122 height 39
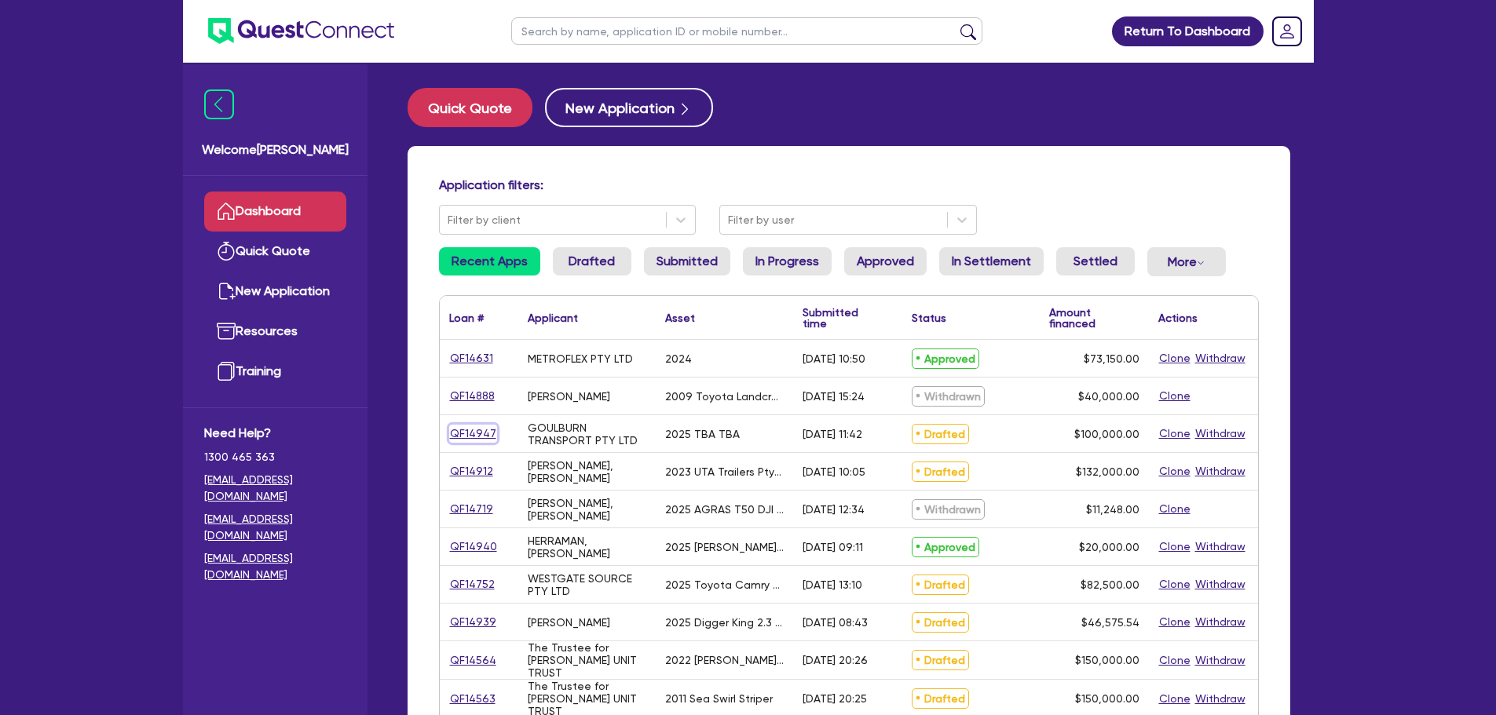
click at [474, 433] on link "QF14947" at bounding box center [473, 434] width 48 height 18
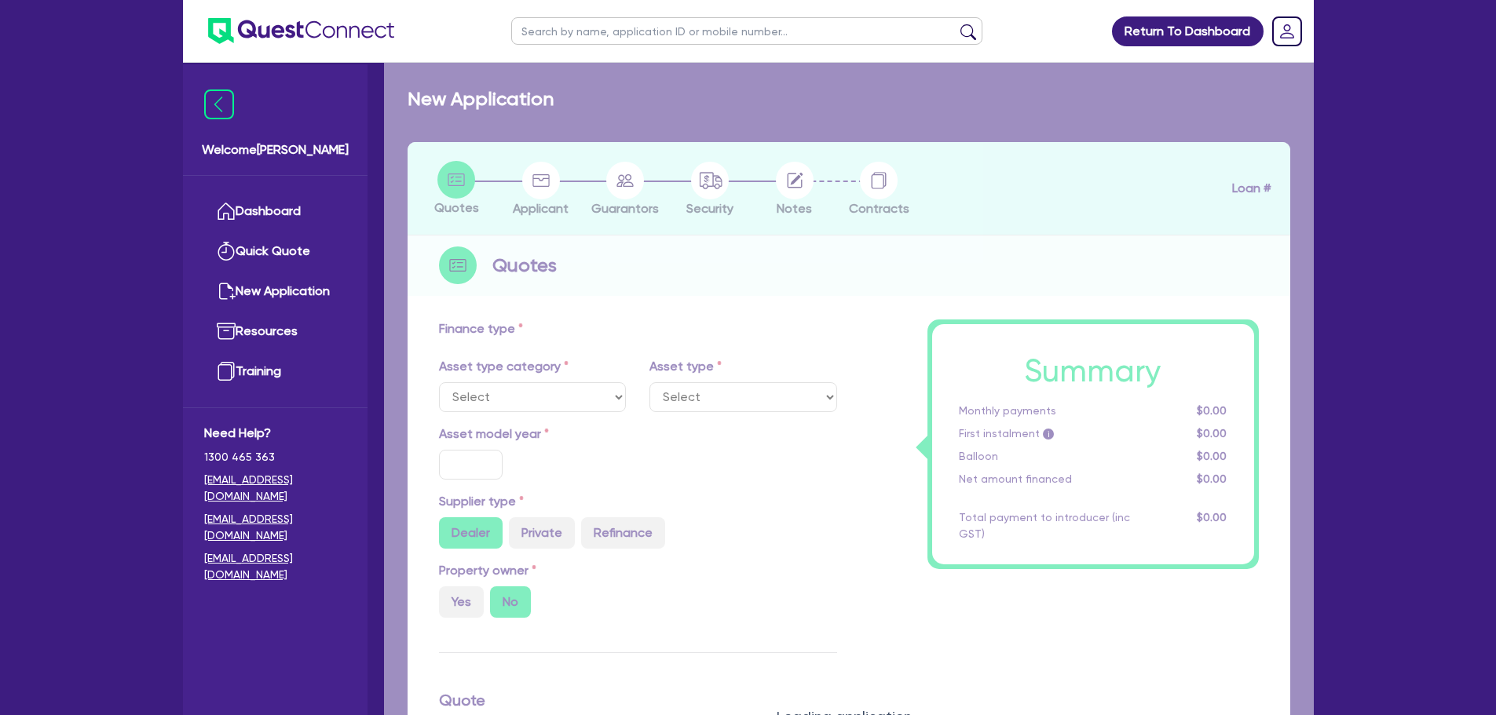
select select "CARS_AND_LIGHT_TRUCKS"
type input "2025"
type input "100,000"
type input "13"
type input "13,000"
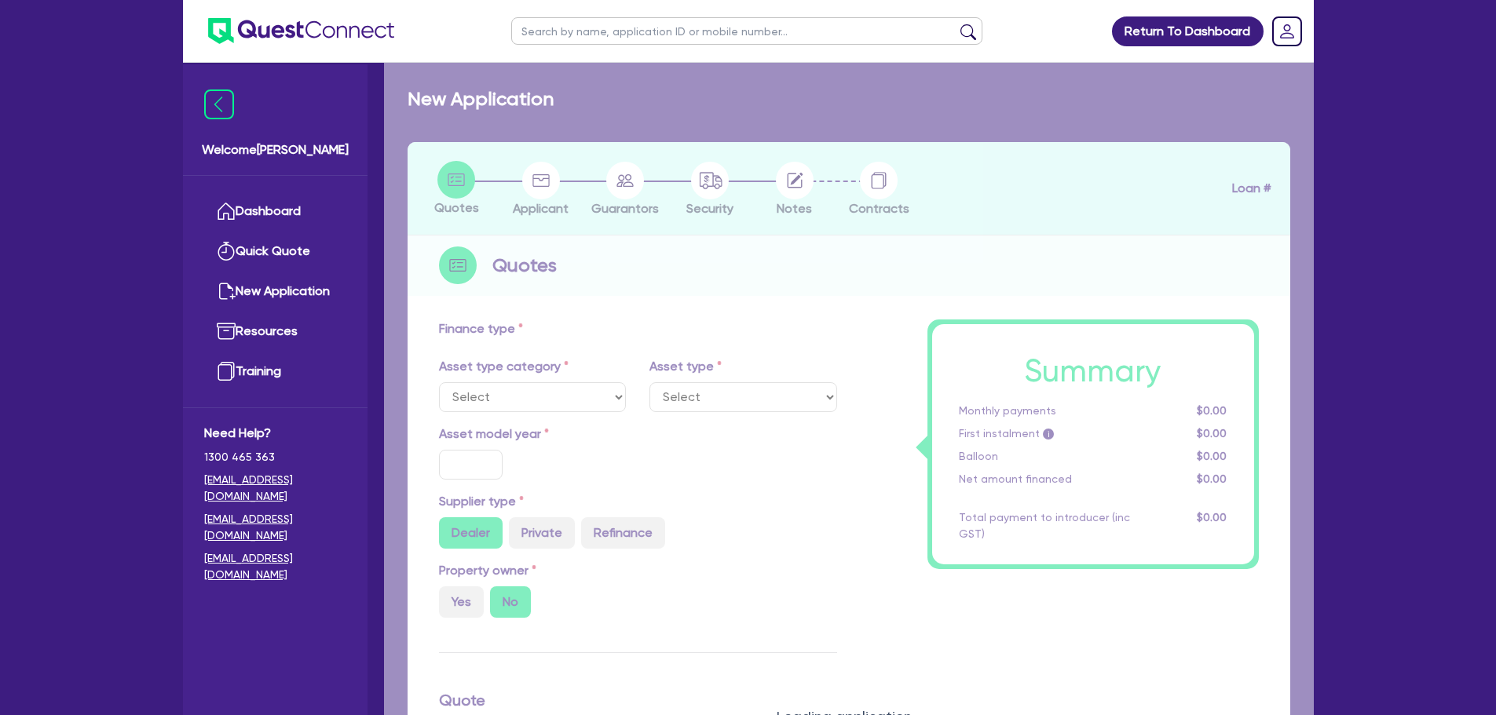
type input "17.95"
type input "1,490"
select select "PASSENGER_VEHICLES"
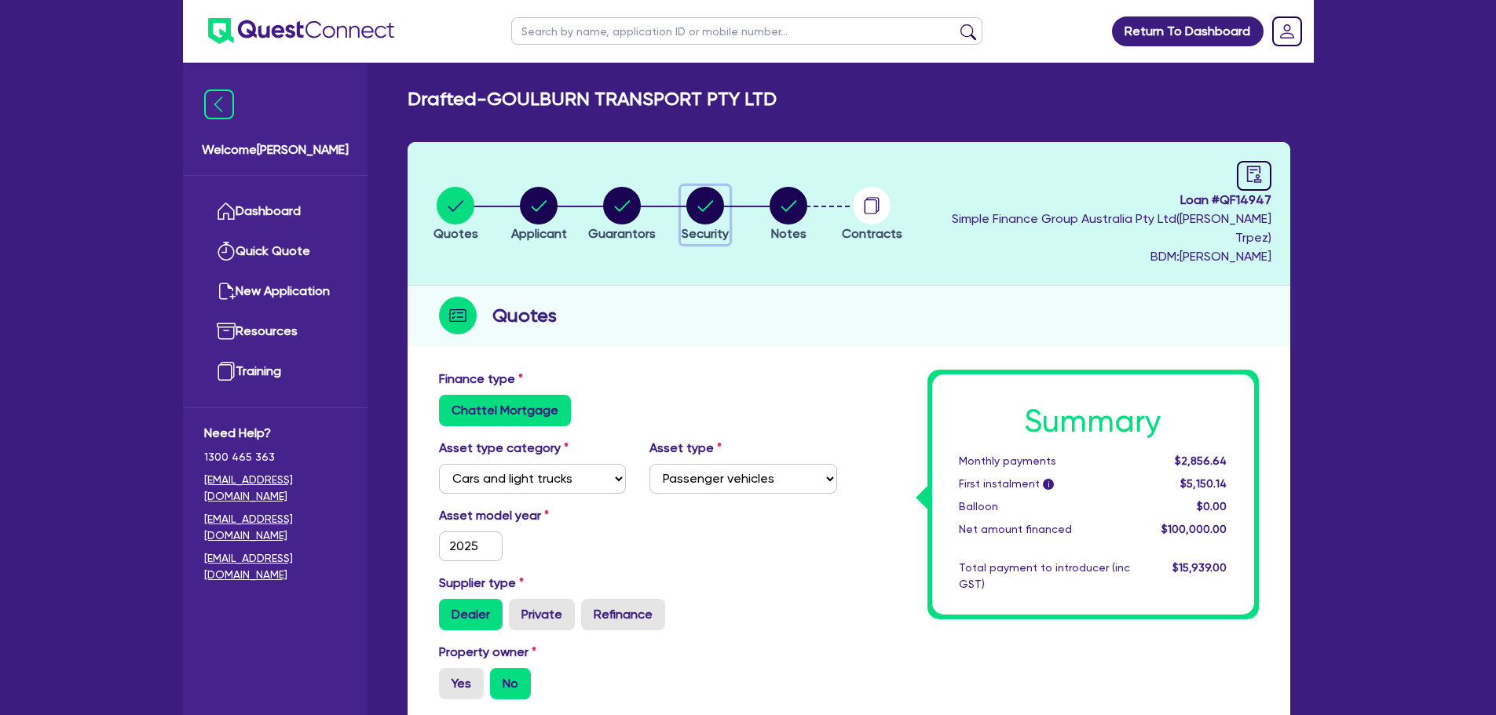
click at [706, 213] on circle "button" at bounding box center [705, 206] width 38 height 38
select select "CARS_AND_LIGHT_TRUCKS"
select select "PASSENGER_VEHICLES"
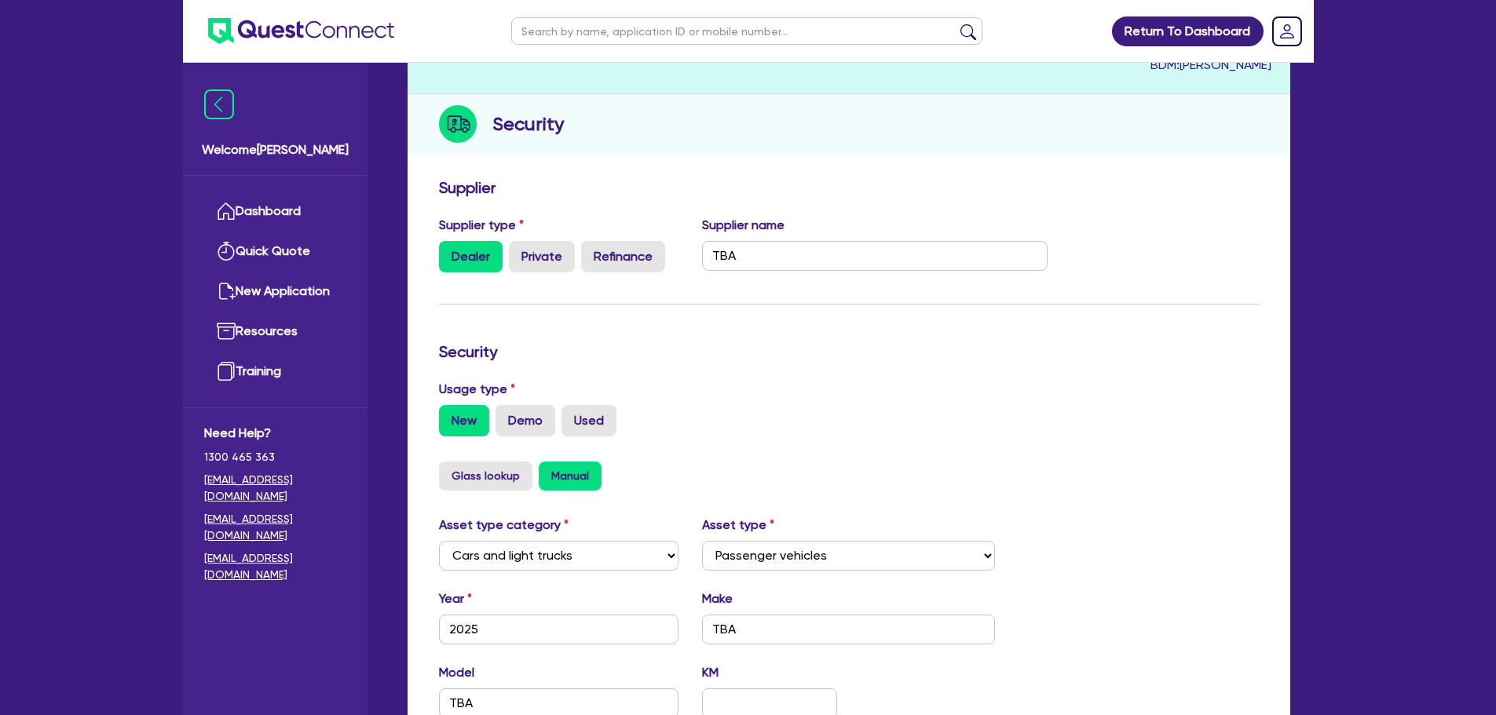
scroll to position [41, 0]
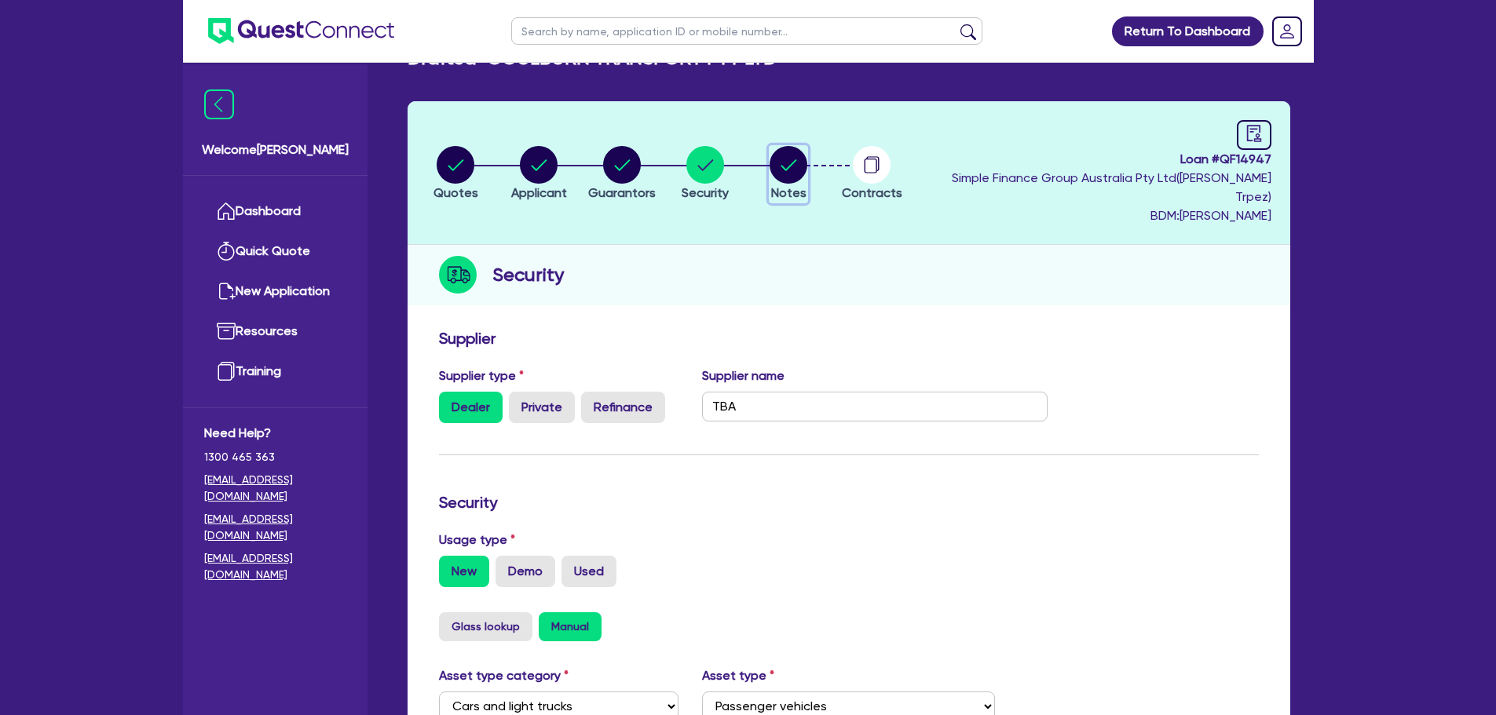
click at [790, 161] on circle "button" at bounding box center [788, 165] width 38 height 38
select select "Quest Finance - Own Book"
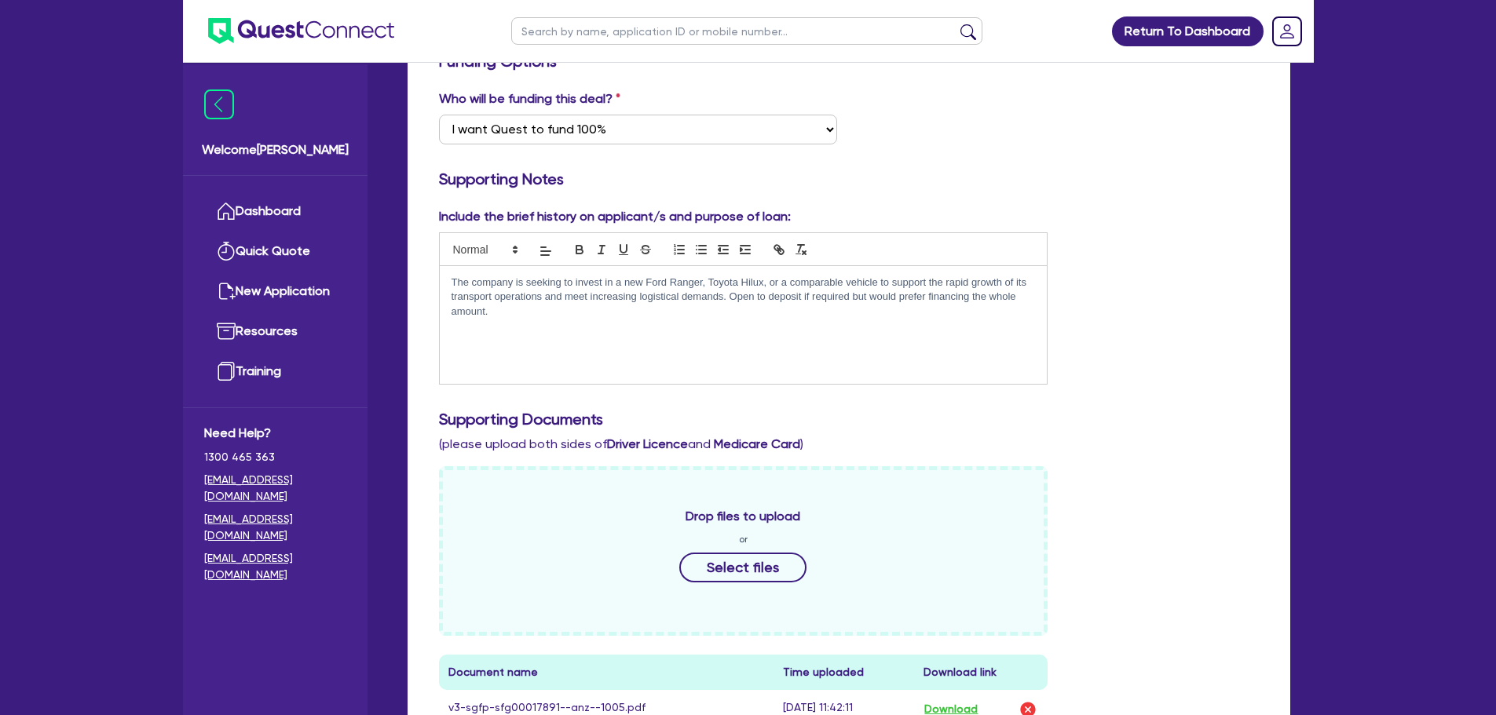
scroll to position [550, 0]
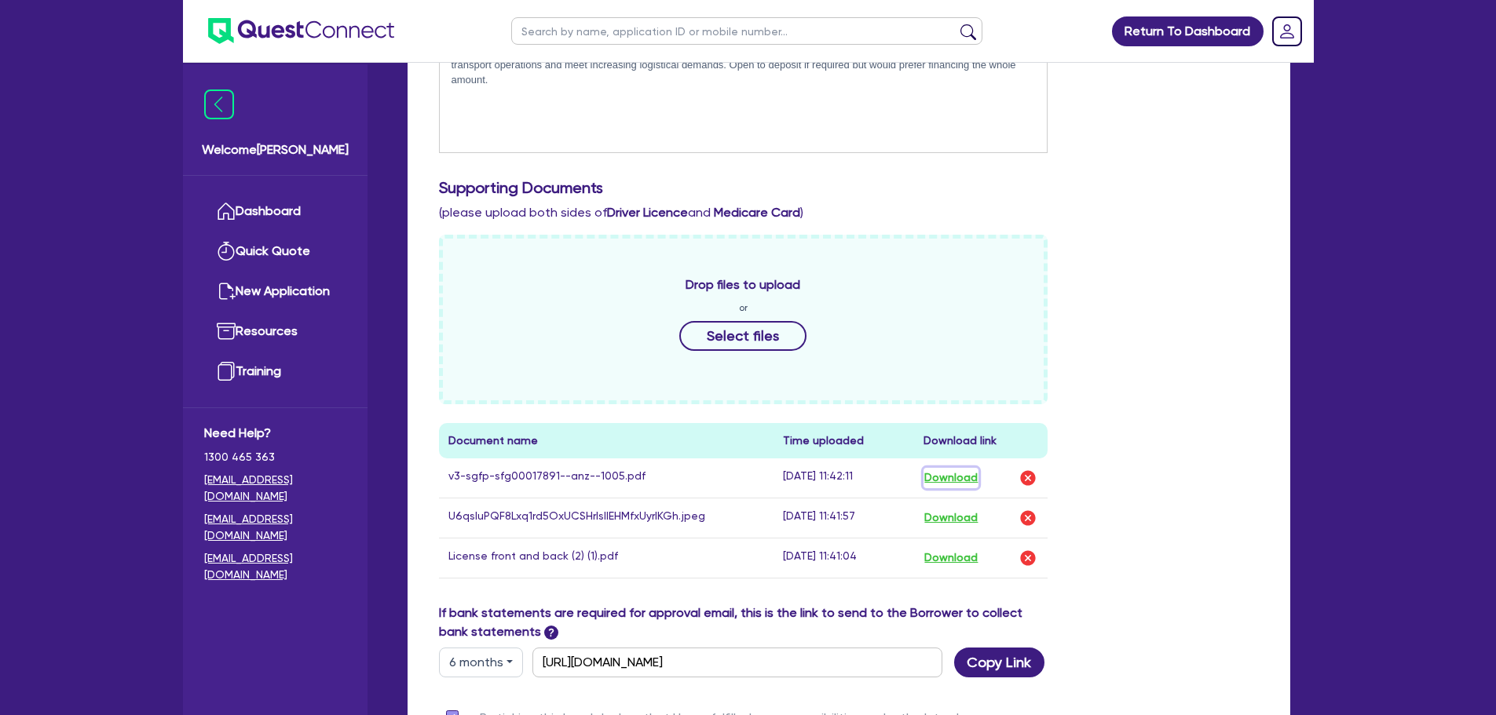
click at [962, 468] on button "Download" at bounding box center [950, 478] width 55 height 20
click at [259, 202] on link "Dashboard" at bounding box center [275, 212] width 142 height 40
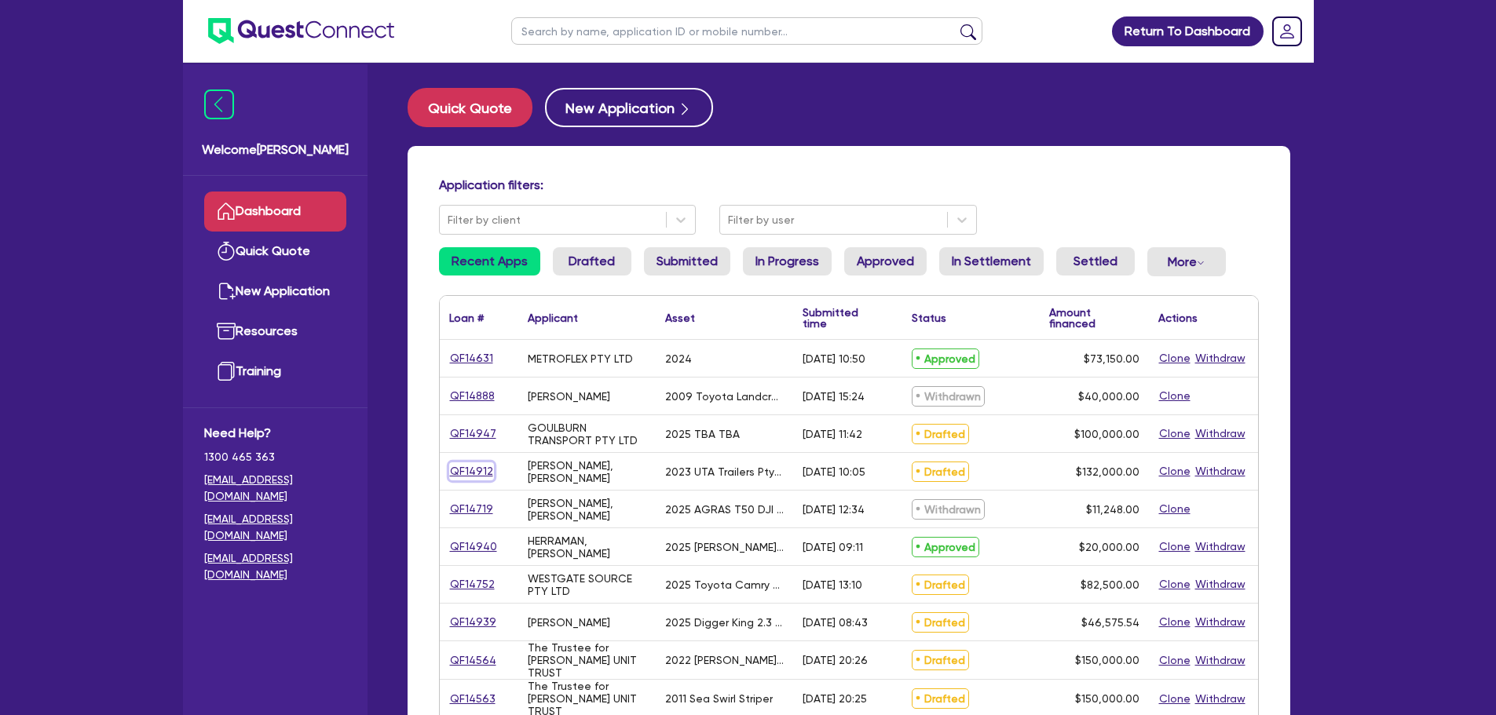
click at [476, 469] on link "QF14912" at bounding box center [471, 471] width 45 height 18
select select "PRIMARY_ASSETS"
select select "HEAVY_TRUCKS"
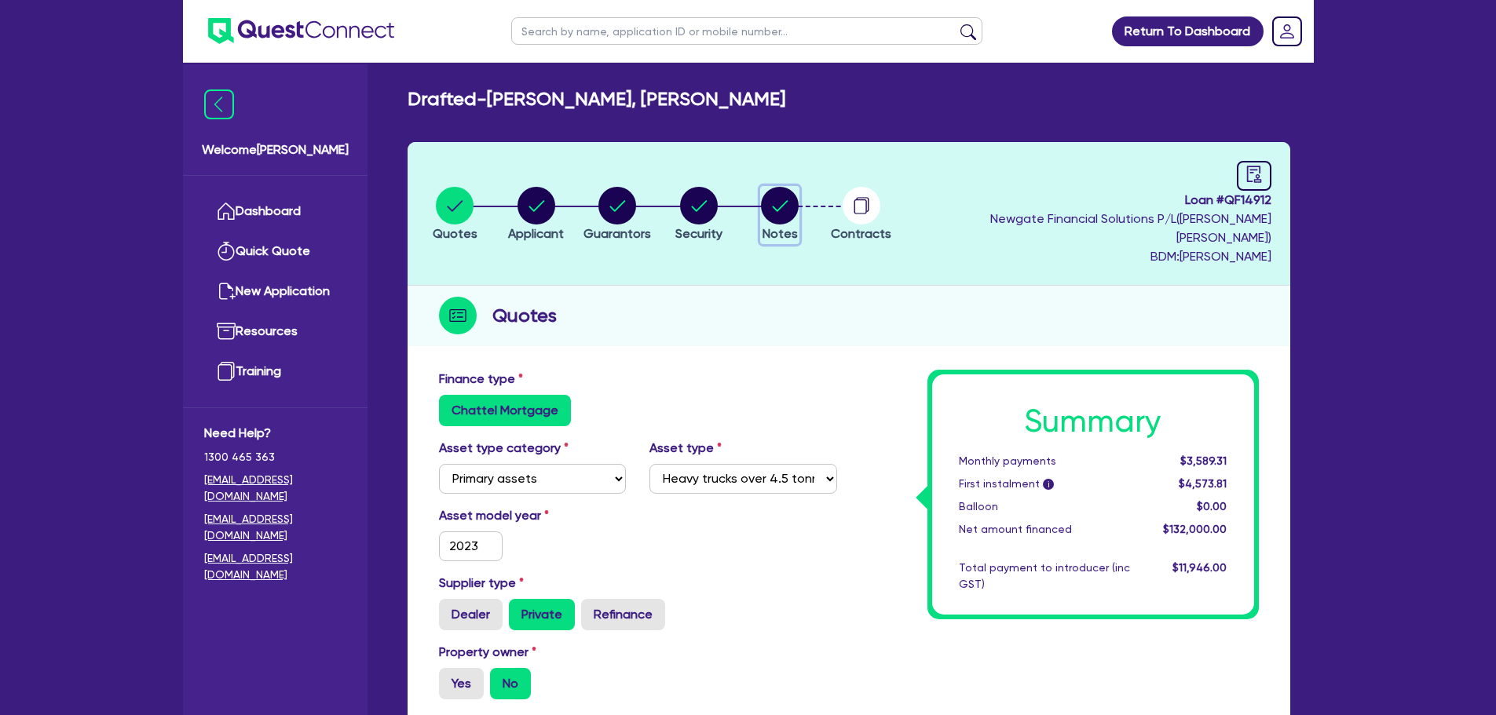
click at [783, 195] on circle "button" at bounding box center [780, 206] width 38 height 38
select select "Quest Finance - Own Book"
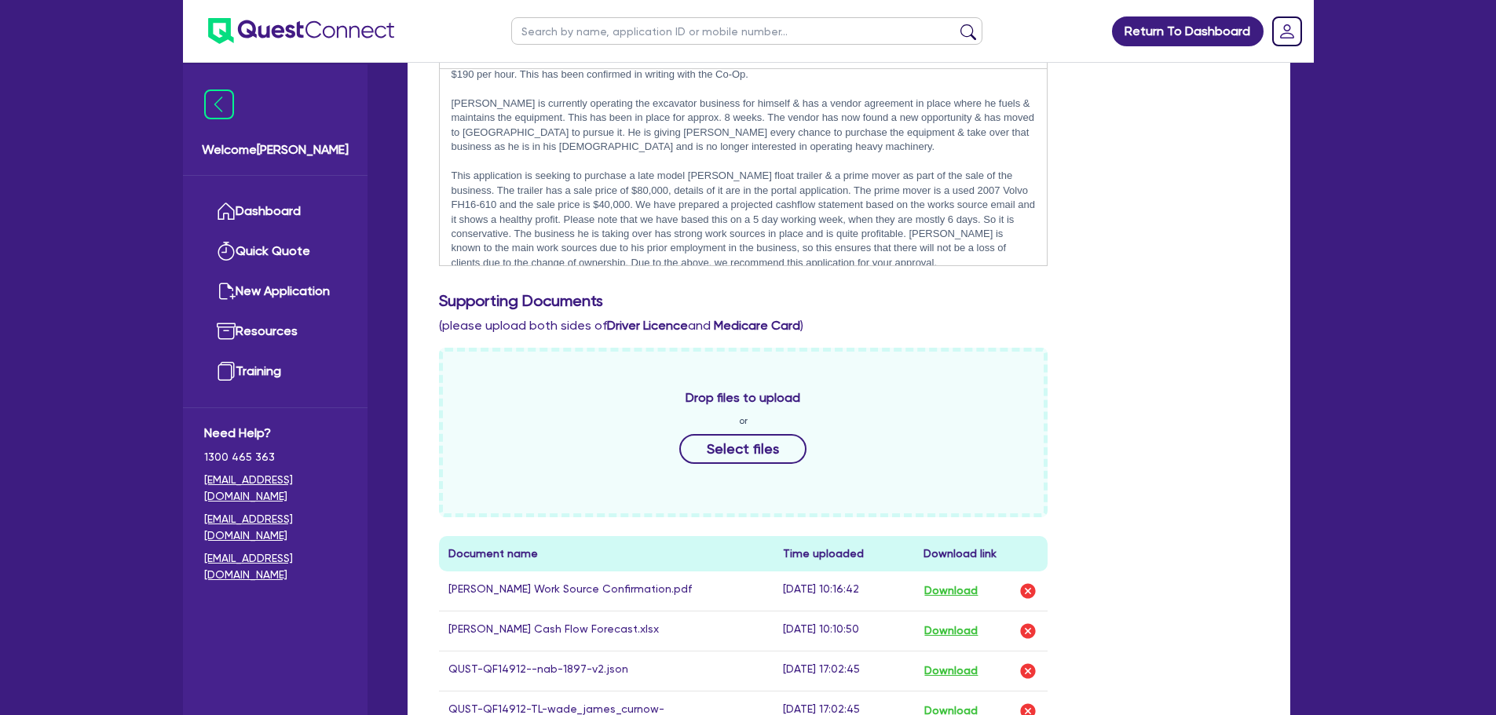
scroll to position [785, 0]
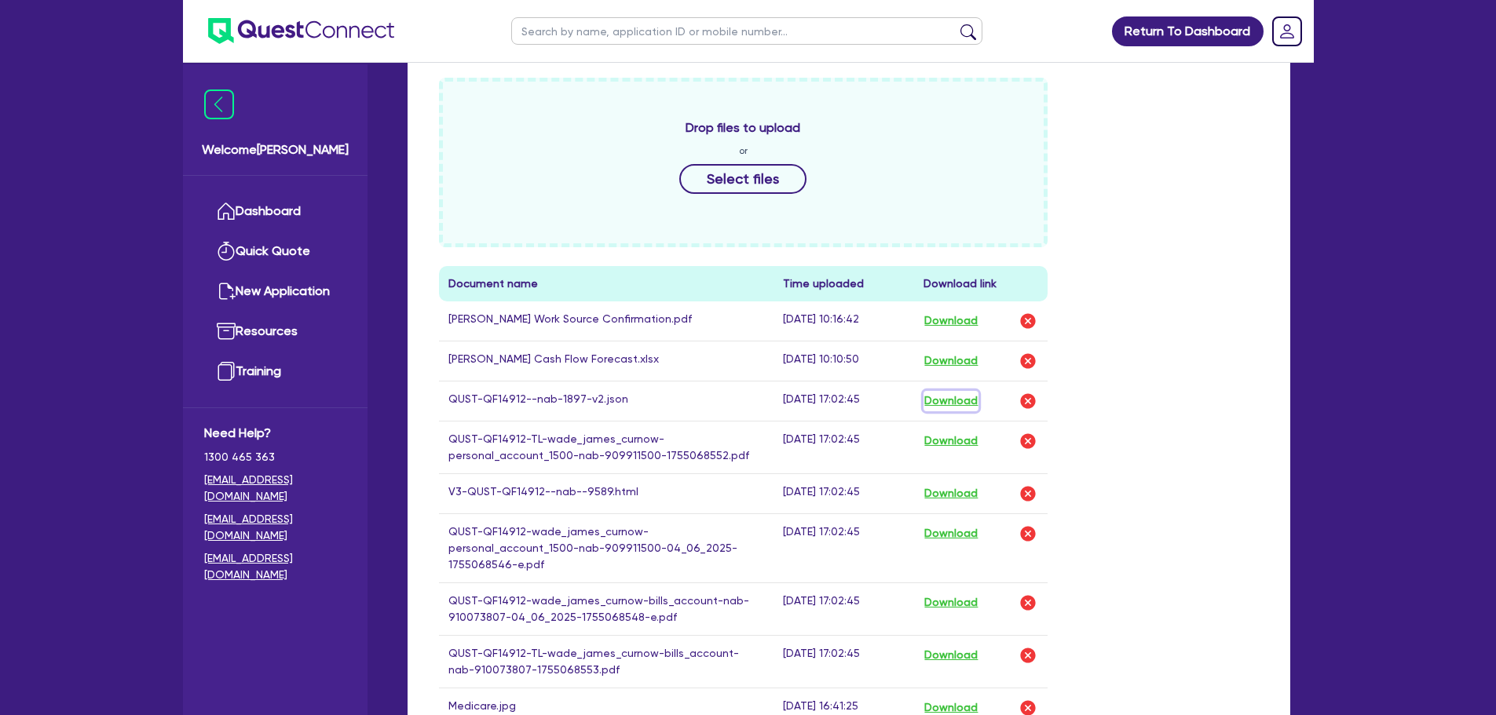
click at [942, 391] on button "Download" at bounding box center [950, 401] width 55 height 20
click at [952, 391] on button "Download" at bounding box center [950, 401] width 55 height 20
click at [1285, 203] on div "Funding Options Who will be funding this deal? Select I want Quest to fund 100%…" at bounding box center [849, 369] width 883 height 1584
click at [1393, 594] on div "Return To Dashboard Edit Profile Logout Welcome [PERSON_NAME] Dashboard Quick Q…" at bounding box center [748, 236] width 1496 height 2042
click at [941, 484] on button "Download" at bounding box center [950, 494] width 55 height 20
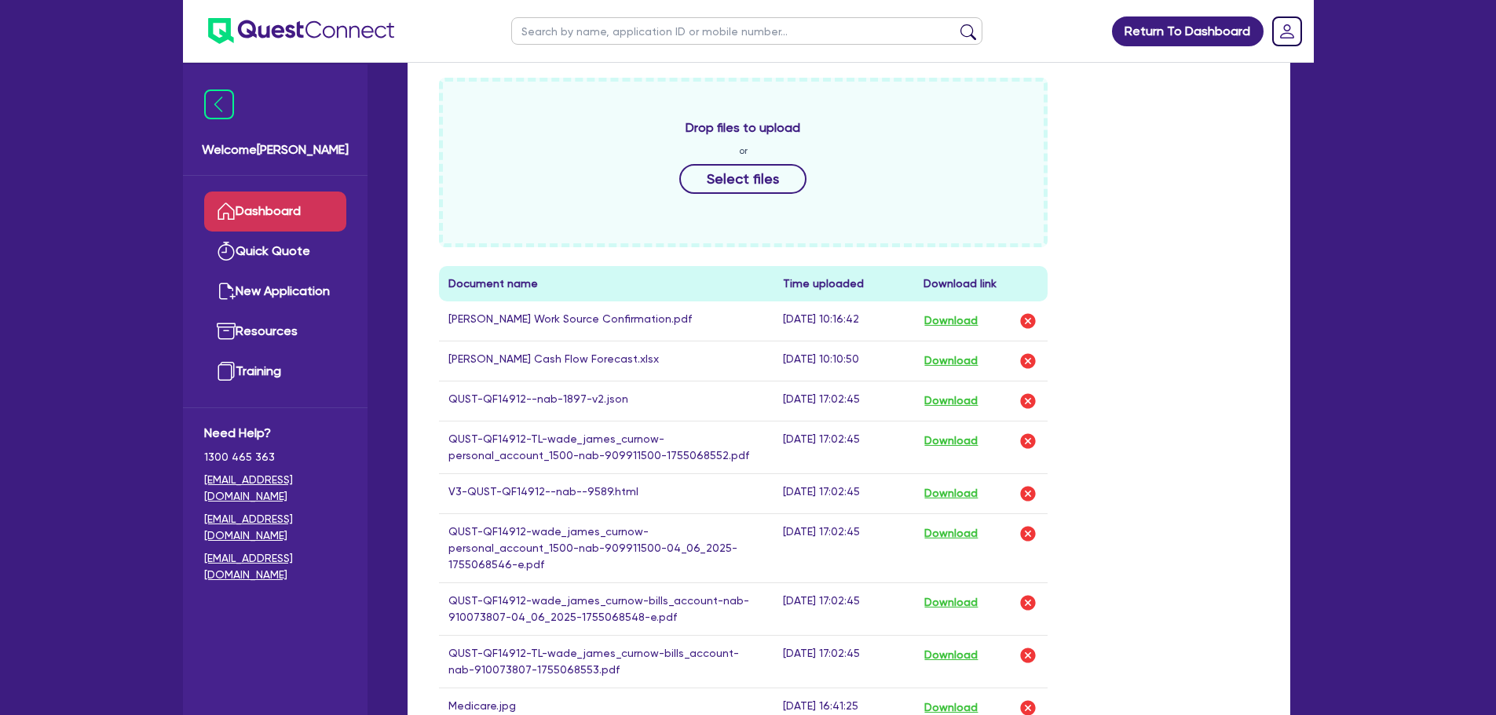
click at [269, 211] on link "Dashboard" at bounding box center [275, 212] width 142 height 40
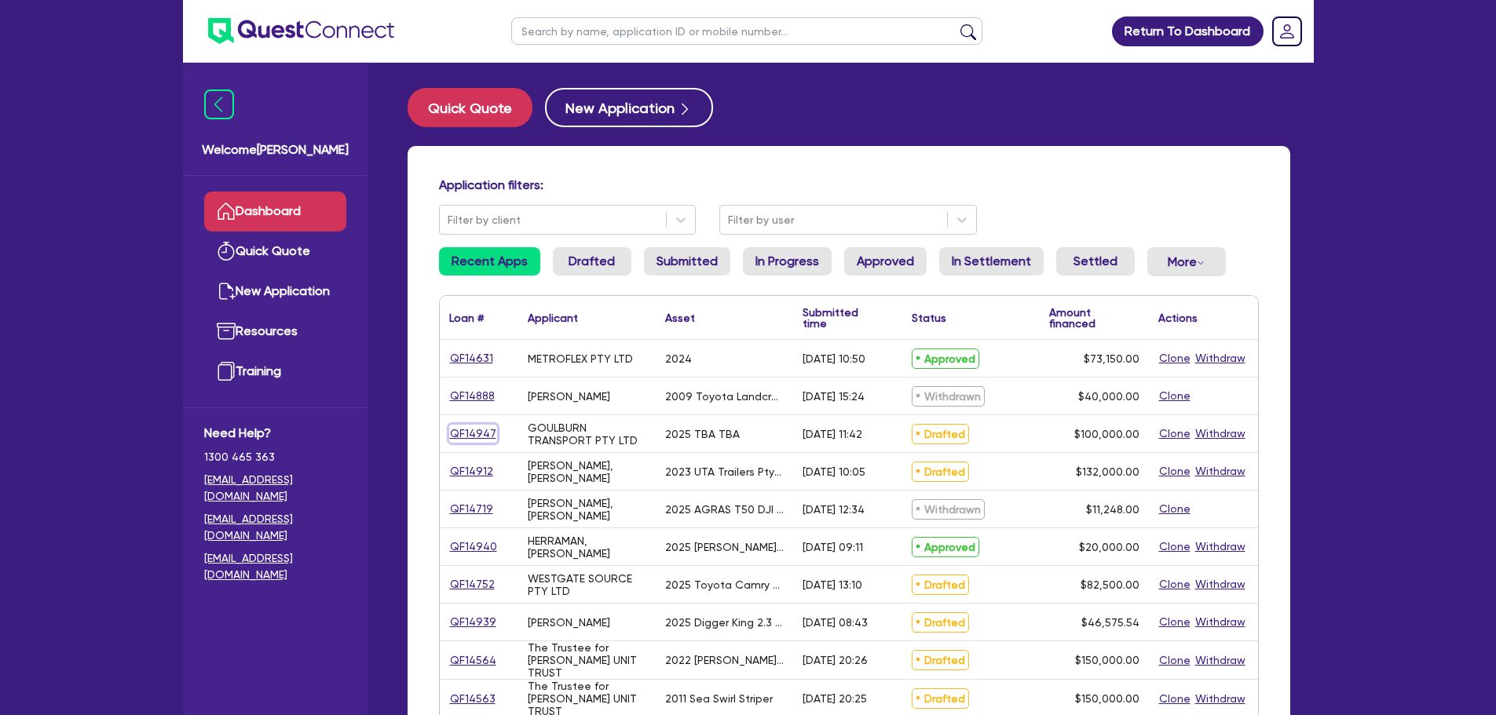
click at [481, 439] on link "QF14947" at bounding box center [473, 434] width 48 height 18
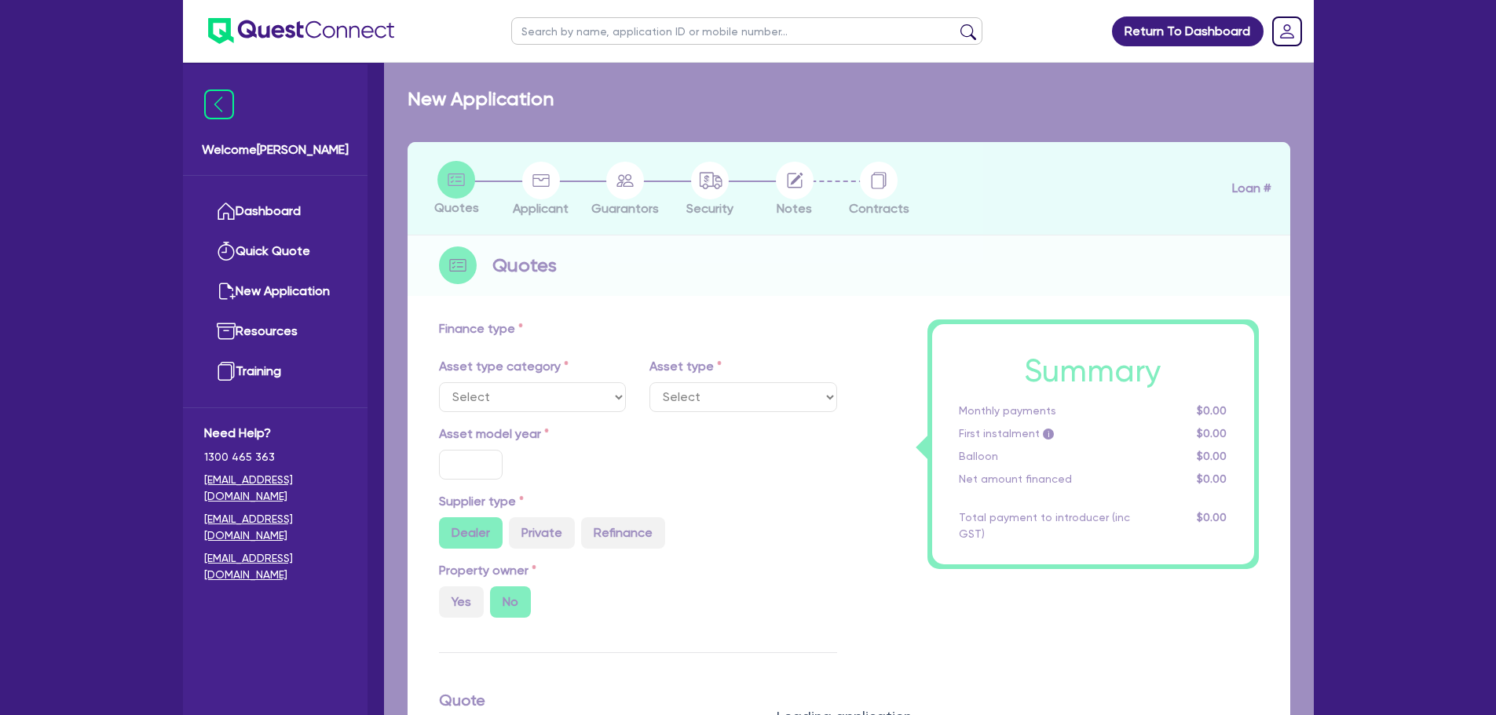
select select "CARS_AND_LIGHT_TRUCKS"
type input "2025"
type input "100,000"
type input "13"
type input "13,000"
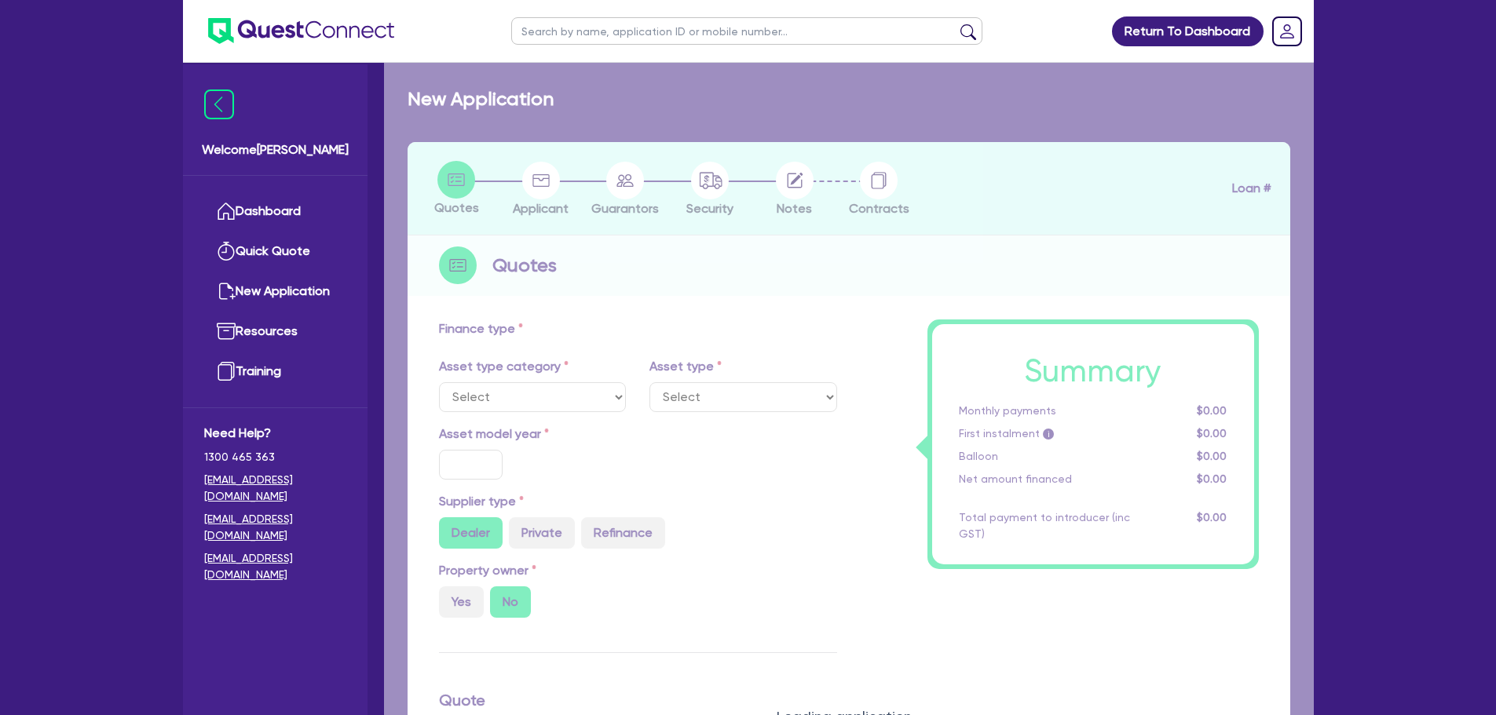
type input "17.95"
type input "1,490"
select select "PASSENGER_VEHICLES"
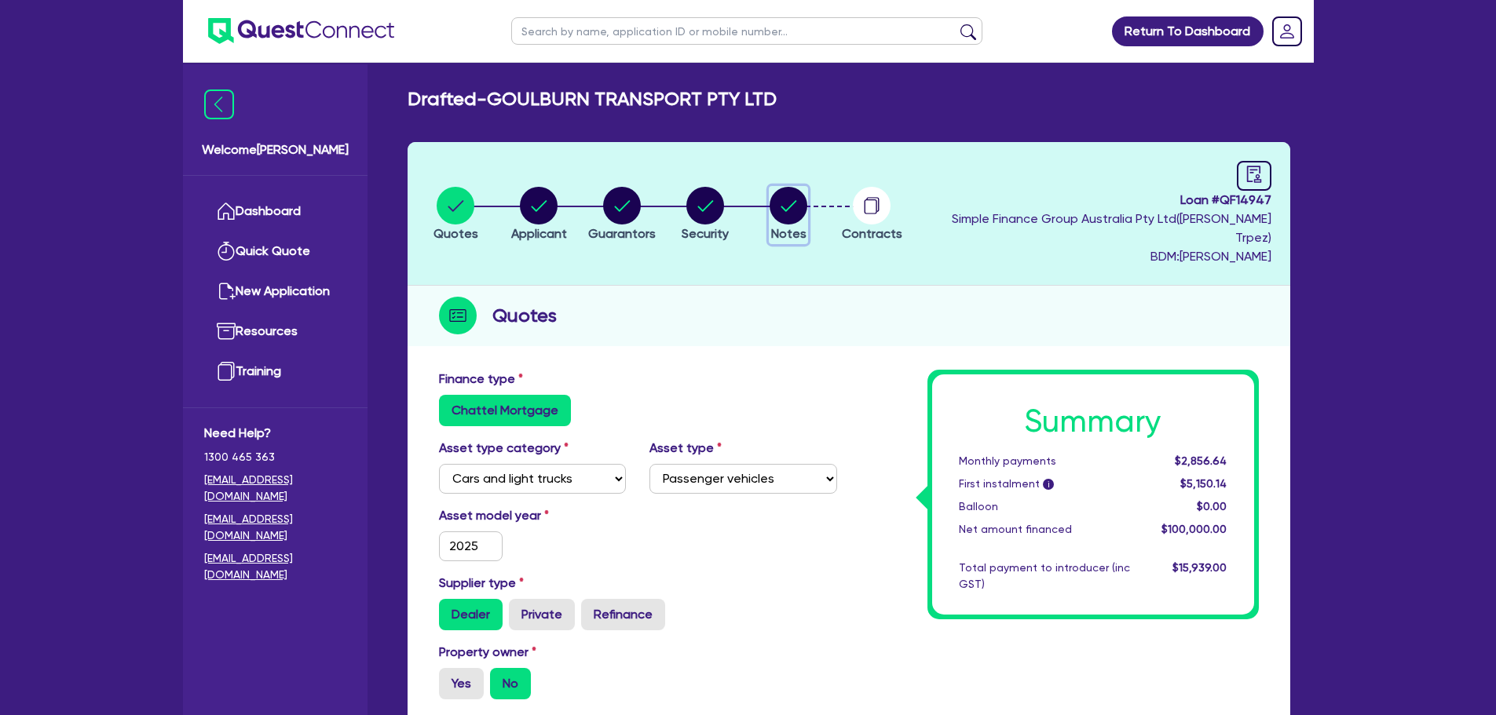
click at [795, 194] on circle "button" at bounding box center [788, 206] width 38 height 38
select select "Quest Finance - Own Book"
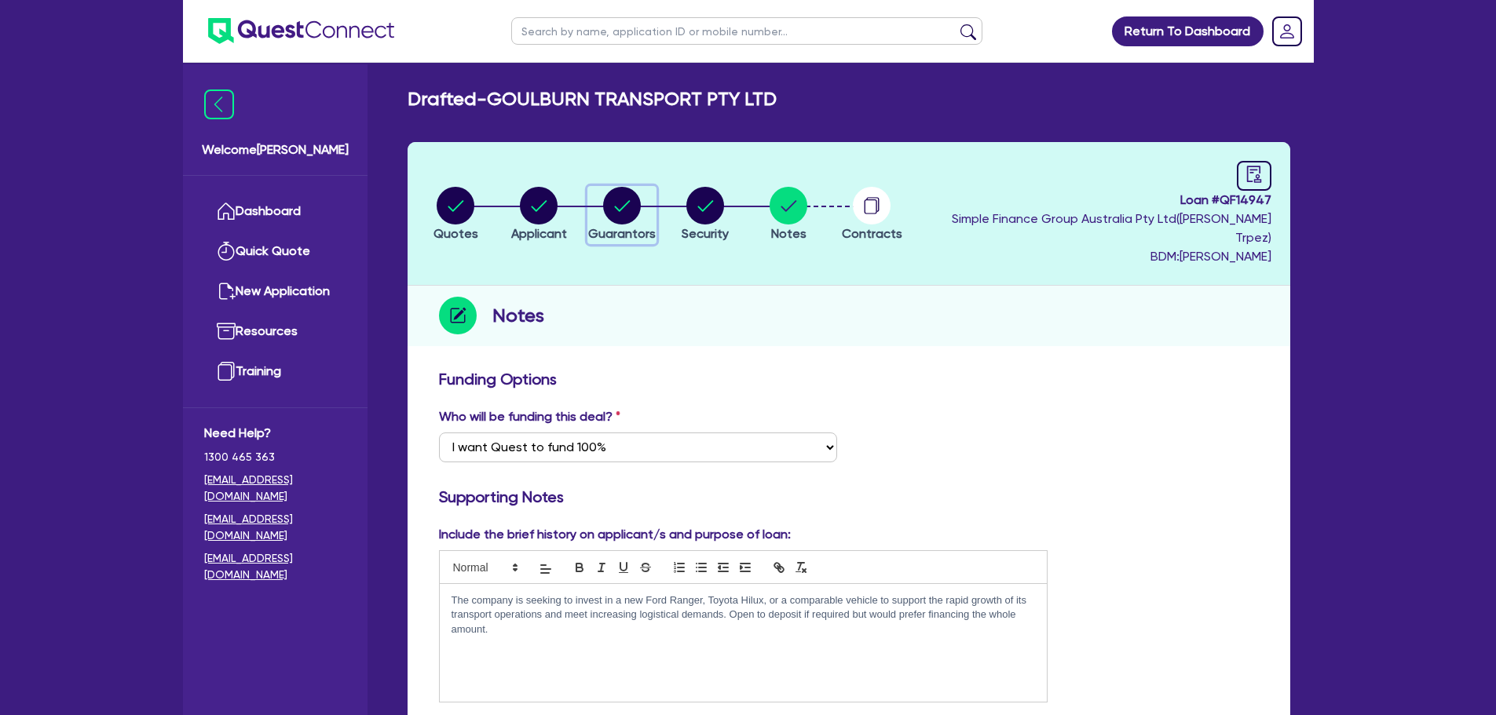
click at [625, 194] on circle "button" at bounding box center [622, 206] width 38 height 38
select select "MS"
select select "[GEOGRAPHIC_DATA]"
select select "DE_FACTO"
select select "CASH"
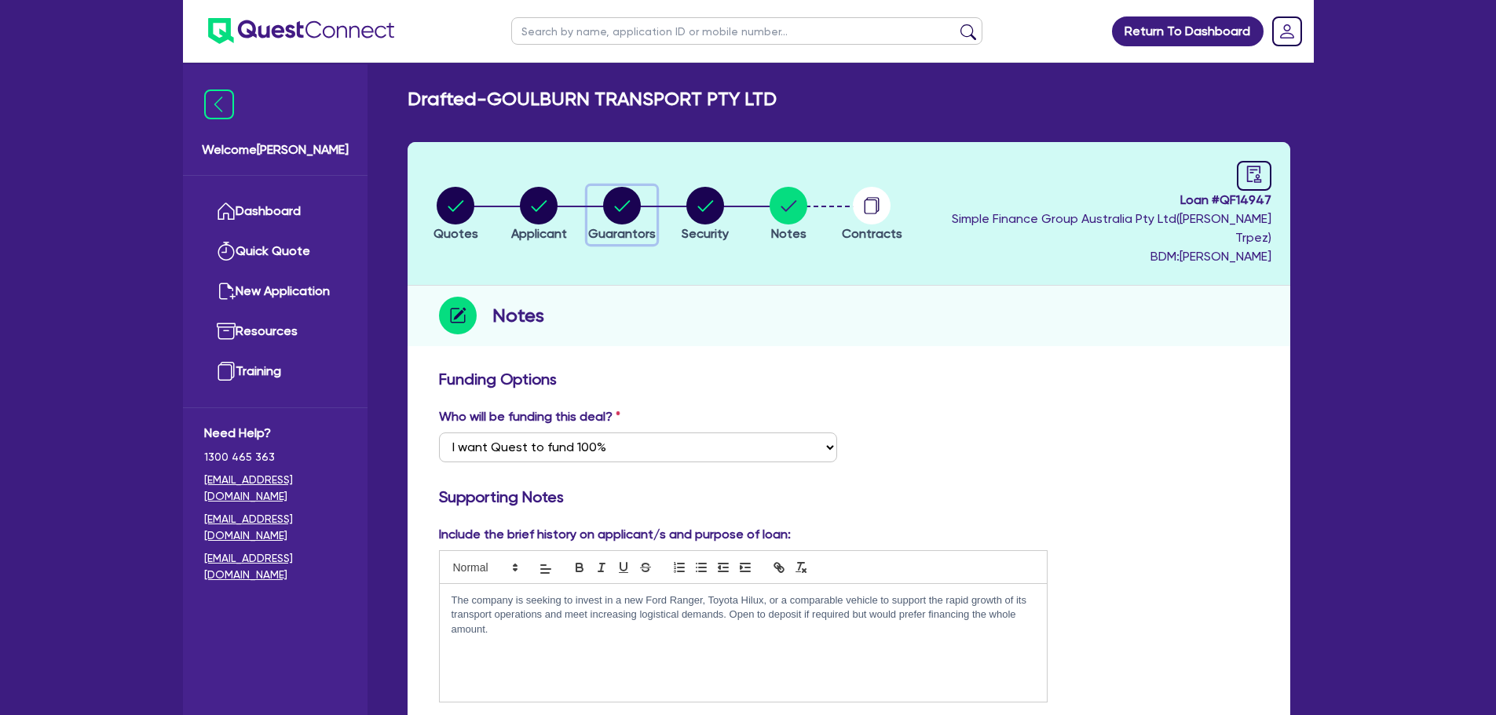
select select "VEHICLE"
select select "TRUCK"
select select "EQUIPMENT"
select select "HOUSEHOLD_PERSONAL"
select select "TRUCK_LOAN"
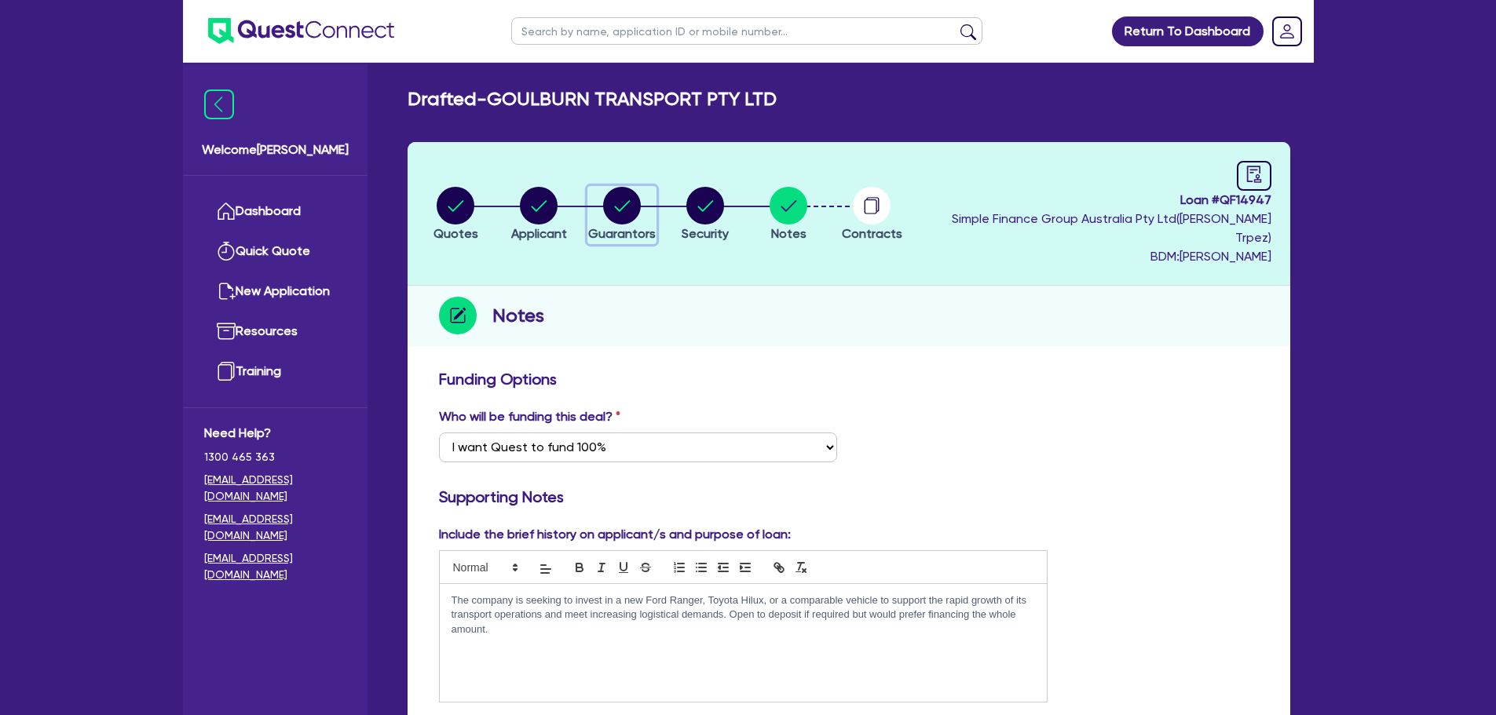
select select "TRAILER_LOAN"
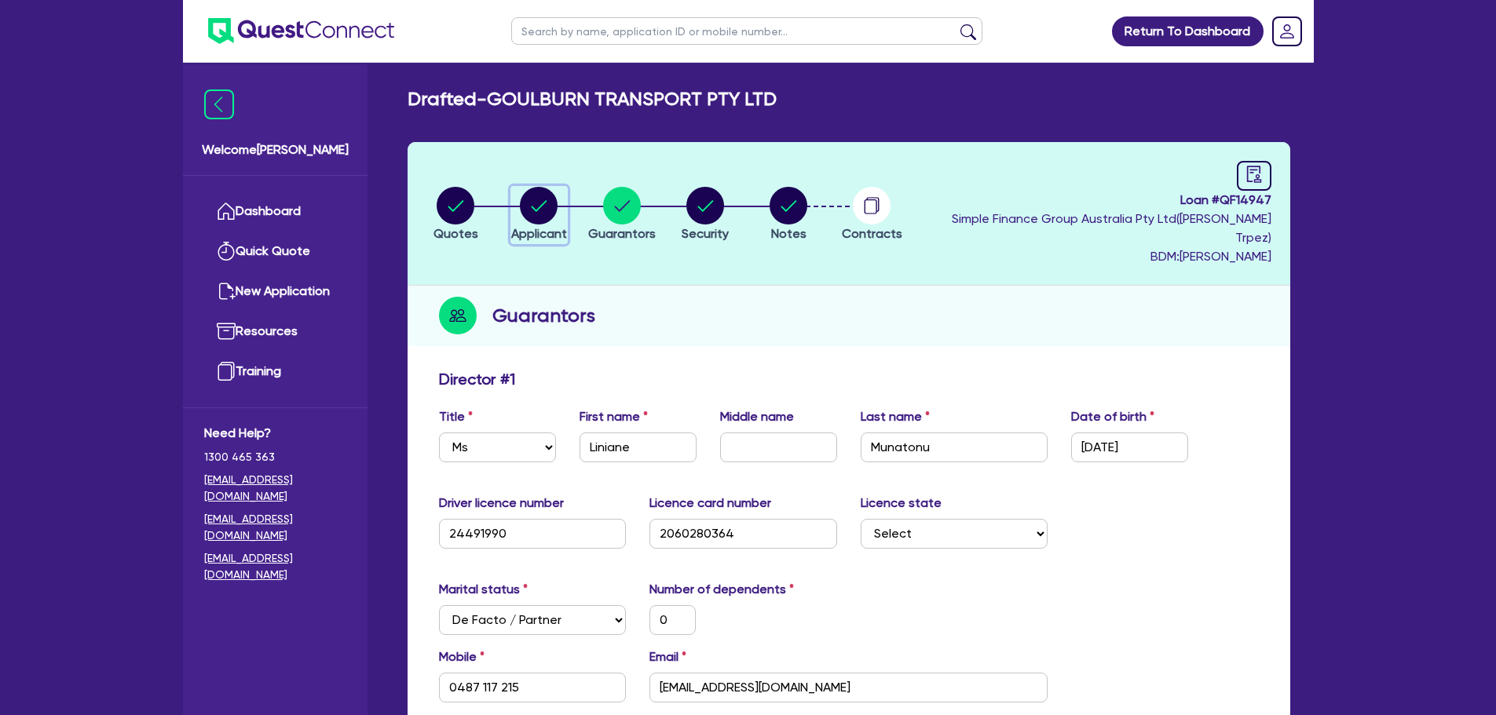
click at [534, 200] on icon "button" at bounding box center [540, 205] width 16 height 11
select select "COMPANY"
select select "TRANSPORT_WAREHOUSING"
select select "PASSENGERS_FREIGHT_TRANSPORT"
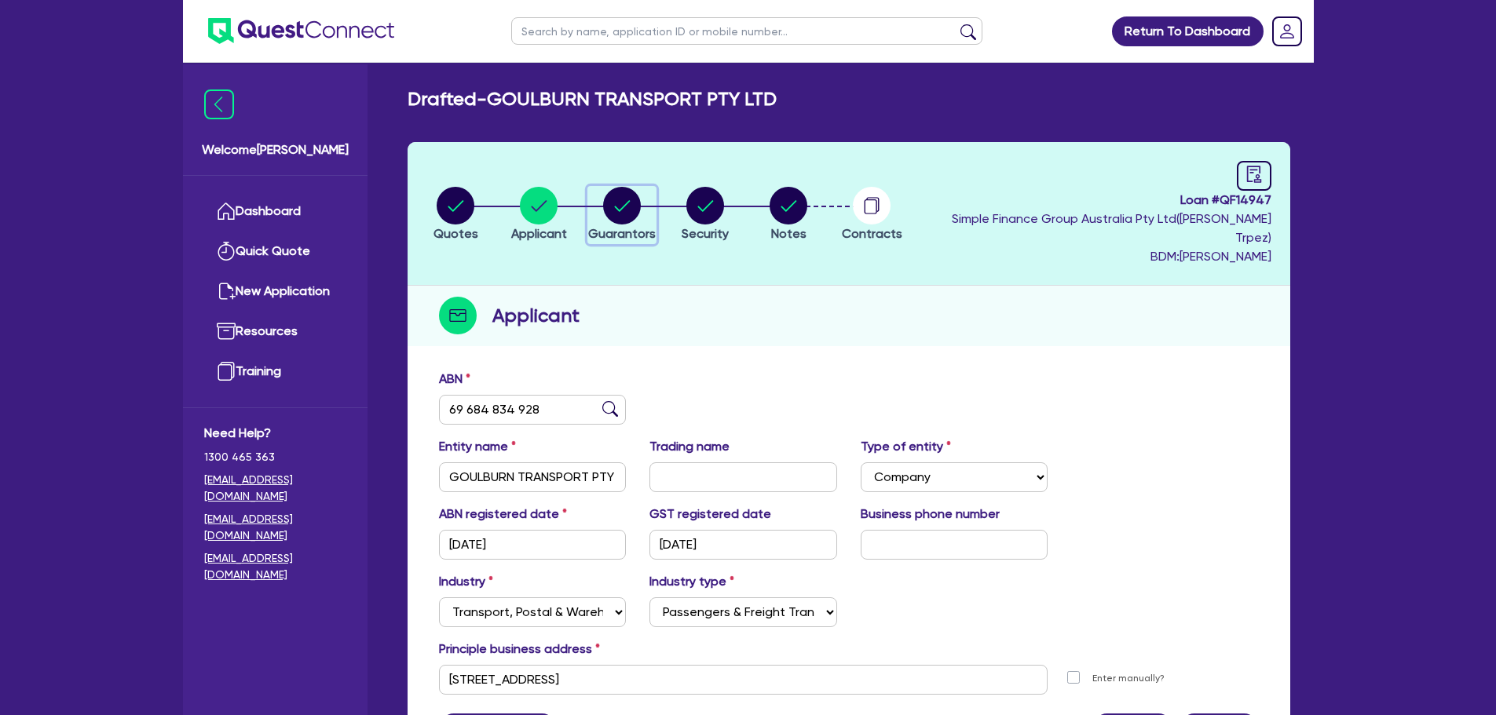
click at [632, 212] on circle "button" at bounding box center [622, 206] width 38 height 38
select select "MS"
select select "[GEOGRAPHIC_DATA]"
select select "DE_FACTO"
select select "CASH"
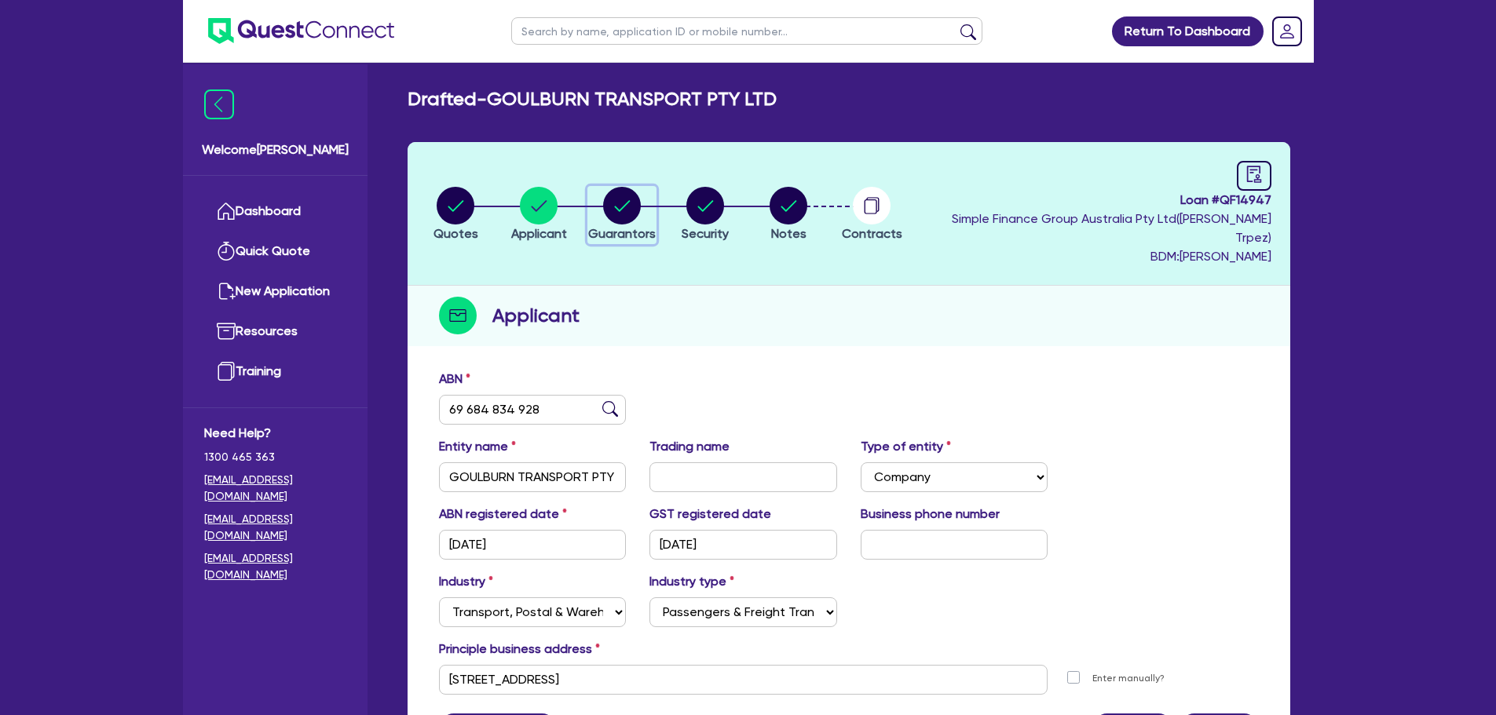
select select "VEHICLE"
select select "TRUCK"
select select "EQUIPMENT"
select select "HOUSEHOLD_PERSONAL"
select select "TRUCK_LOAN"
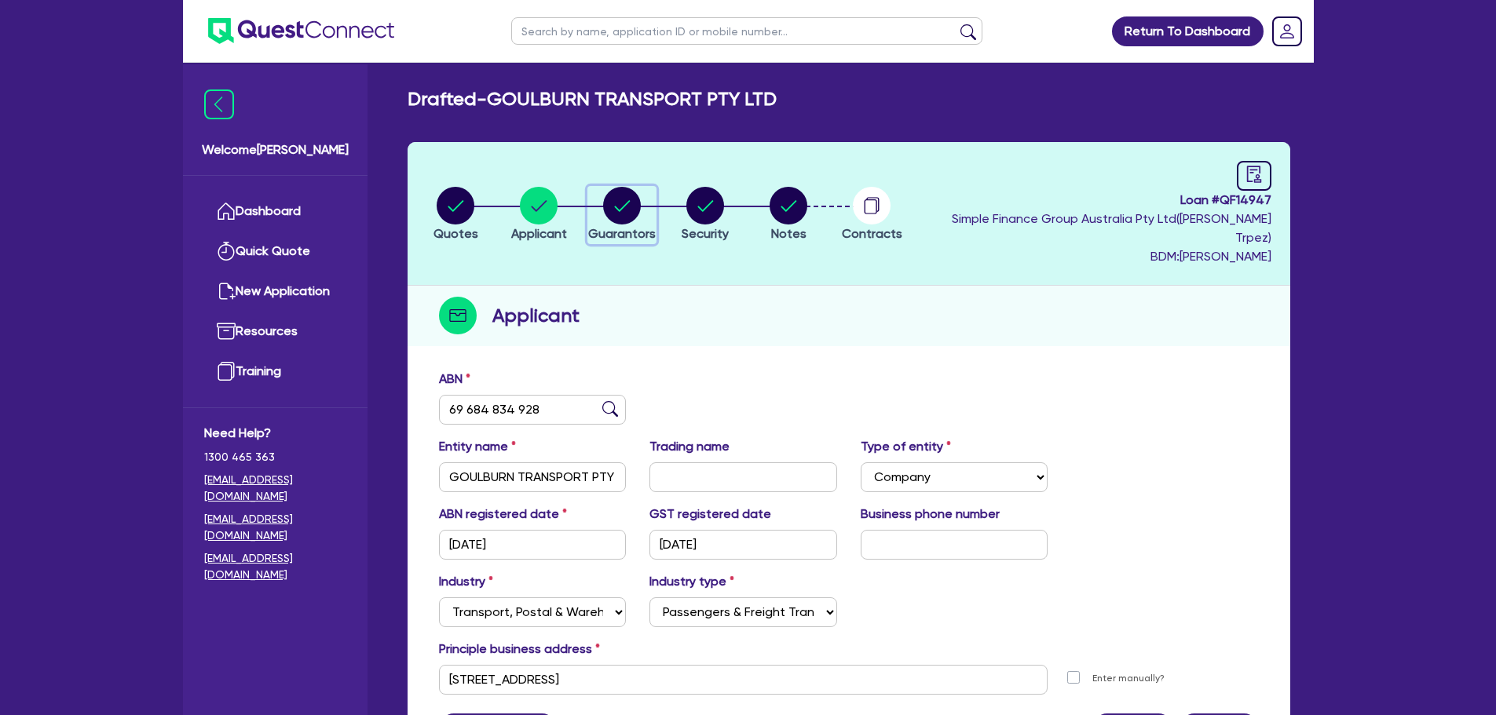
select select "TRAILER_LOAN"
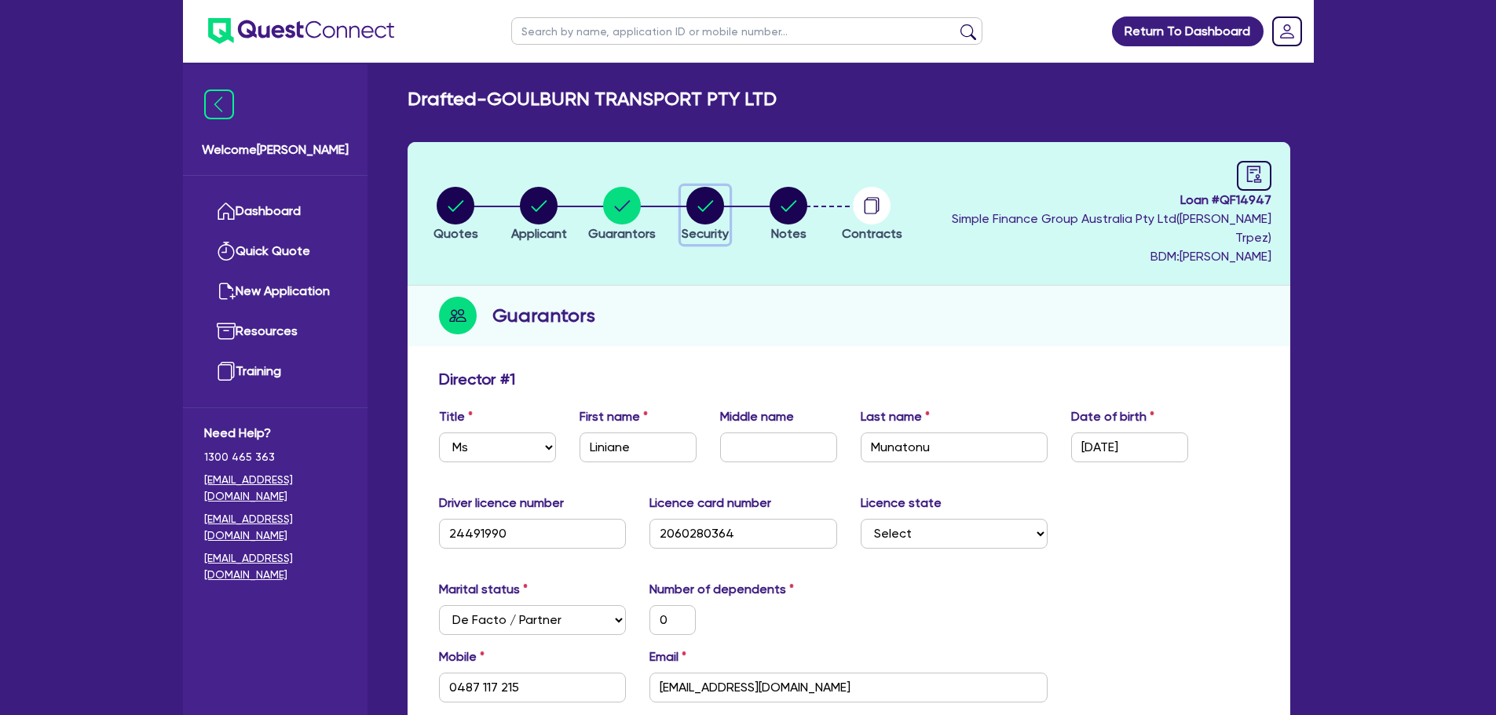
click at [711, 200] on circle "button" at bounding box center [705, 206] width 38 height 38
select select "CARS_AND_LIGHT_TRUCKS"
select select "PASSENGER_VEHICLES"
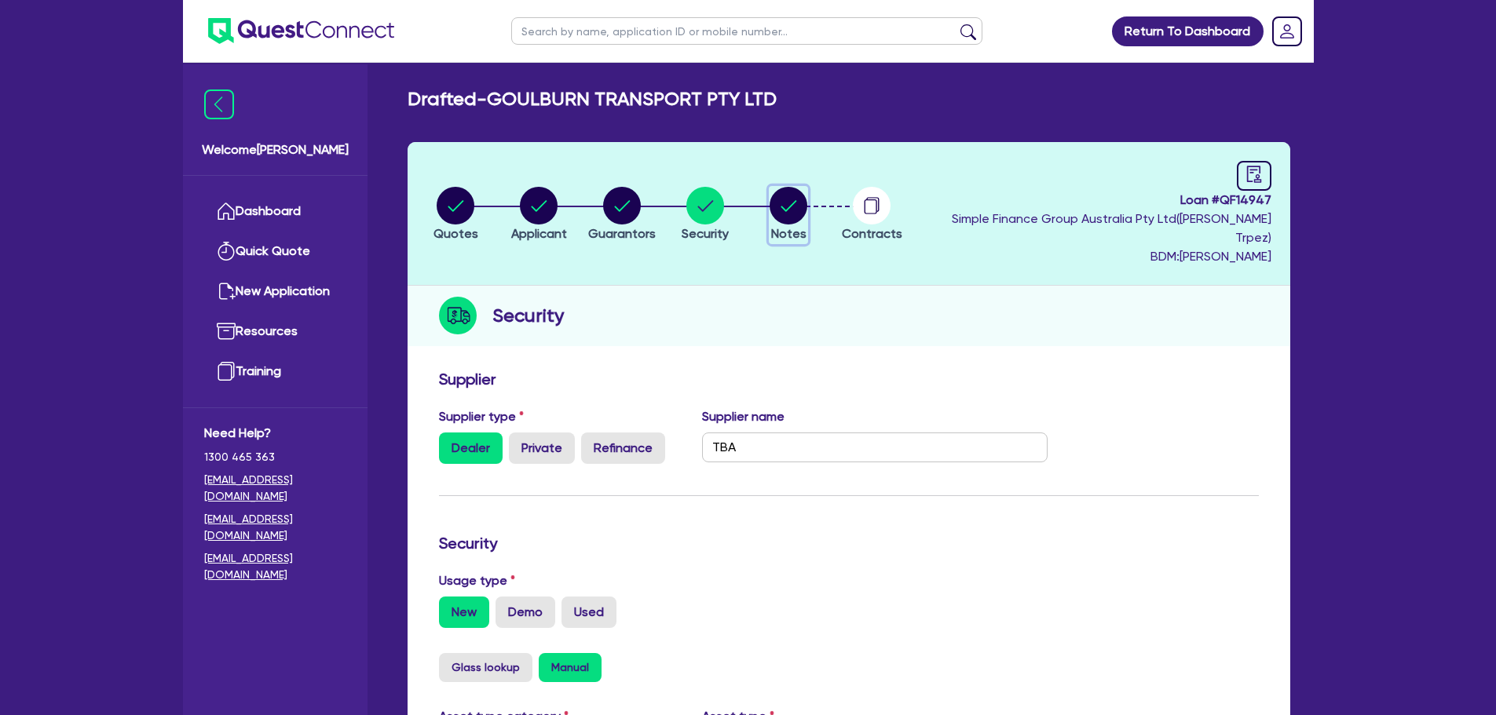
click at [781, 203] on circle "button" at bounding box center [788, 206] width 38 height 38
select select "Quest Finance - Own Book"
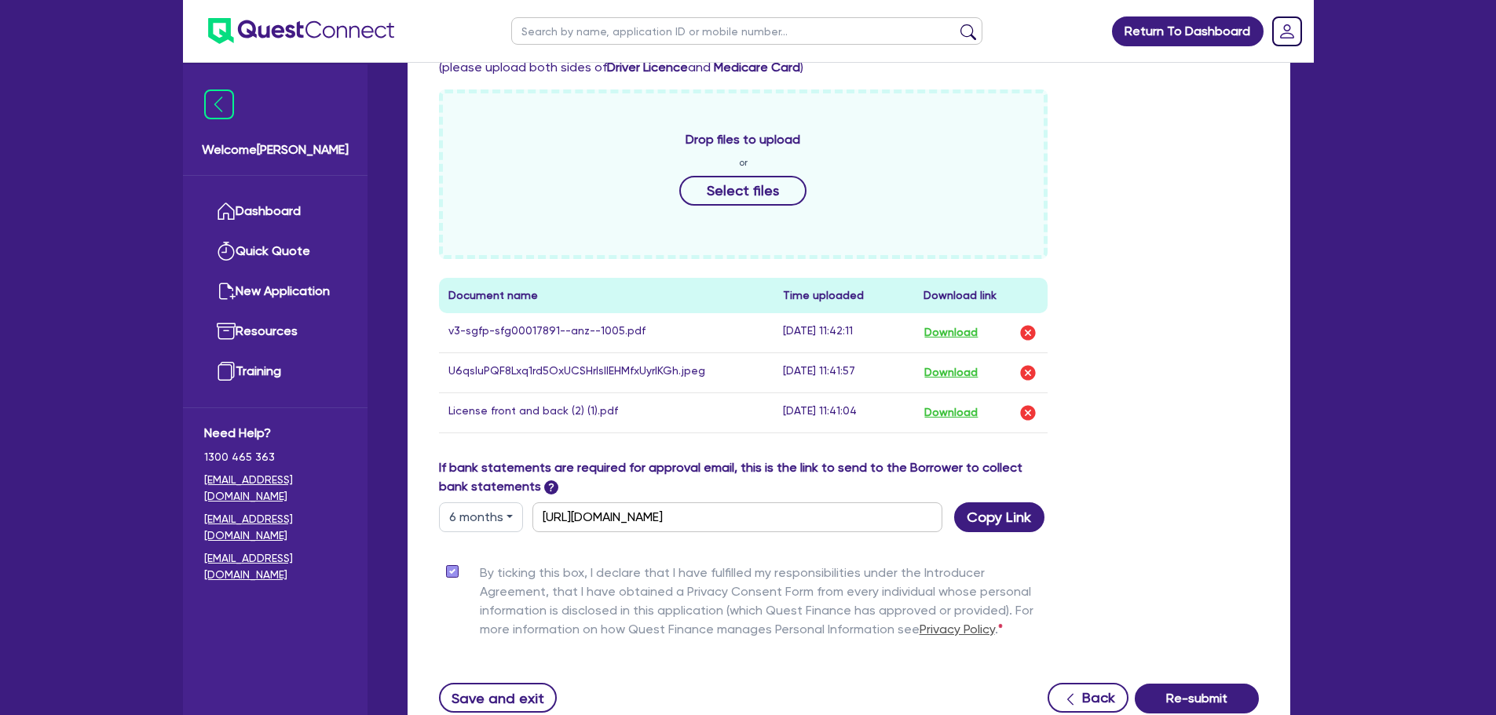
scroll to position [707, 0]
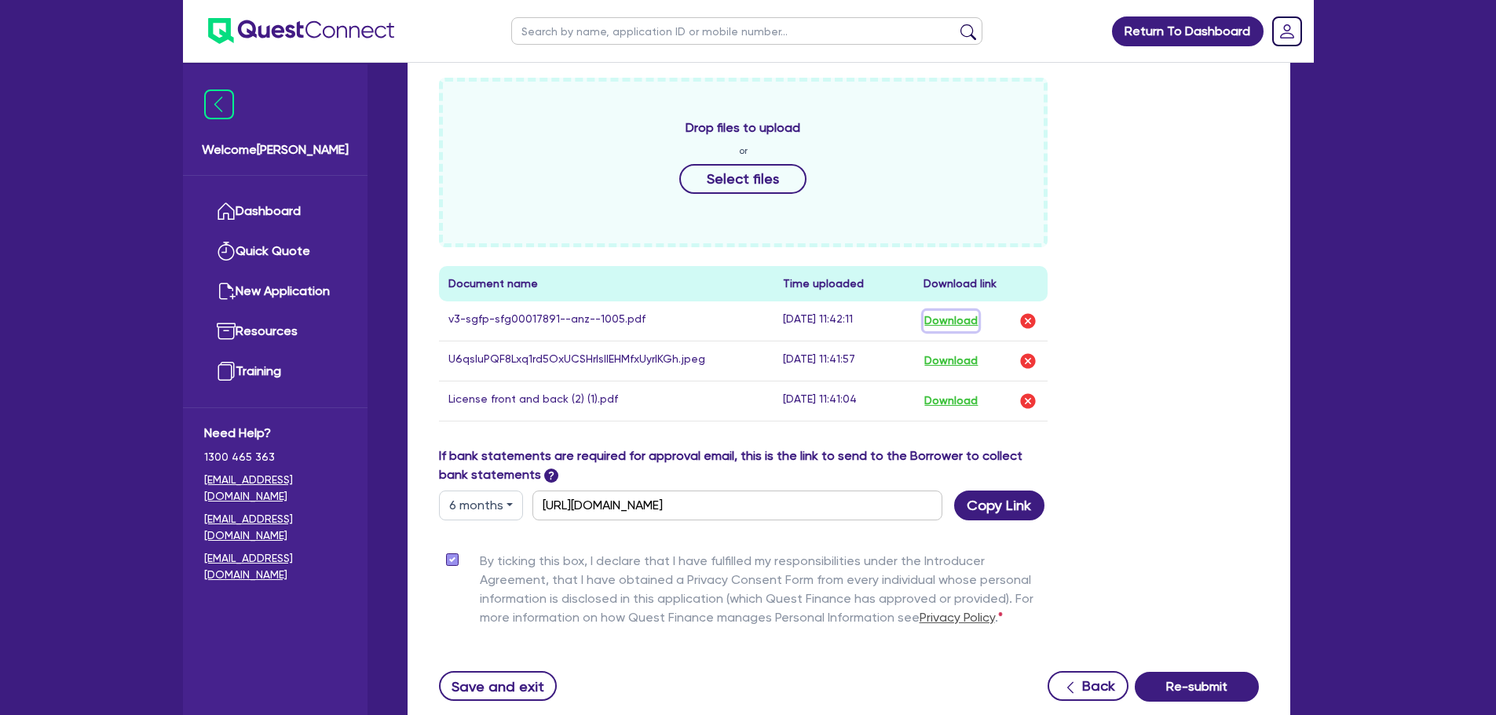
click at [953, 311] on button "Download" at bounding box center [950, 321] width 55 height 20
click at [310, 209] on link "Dashboard" at bounding box center [275, 212] width 142 height 40
